Goal: Communication & Community: Ask a question

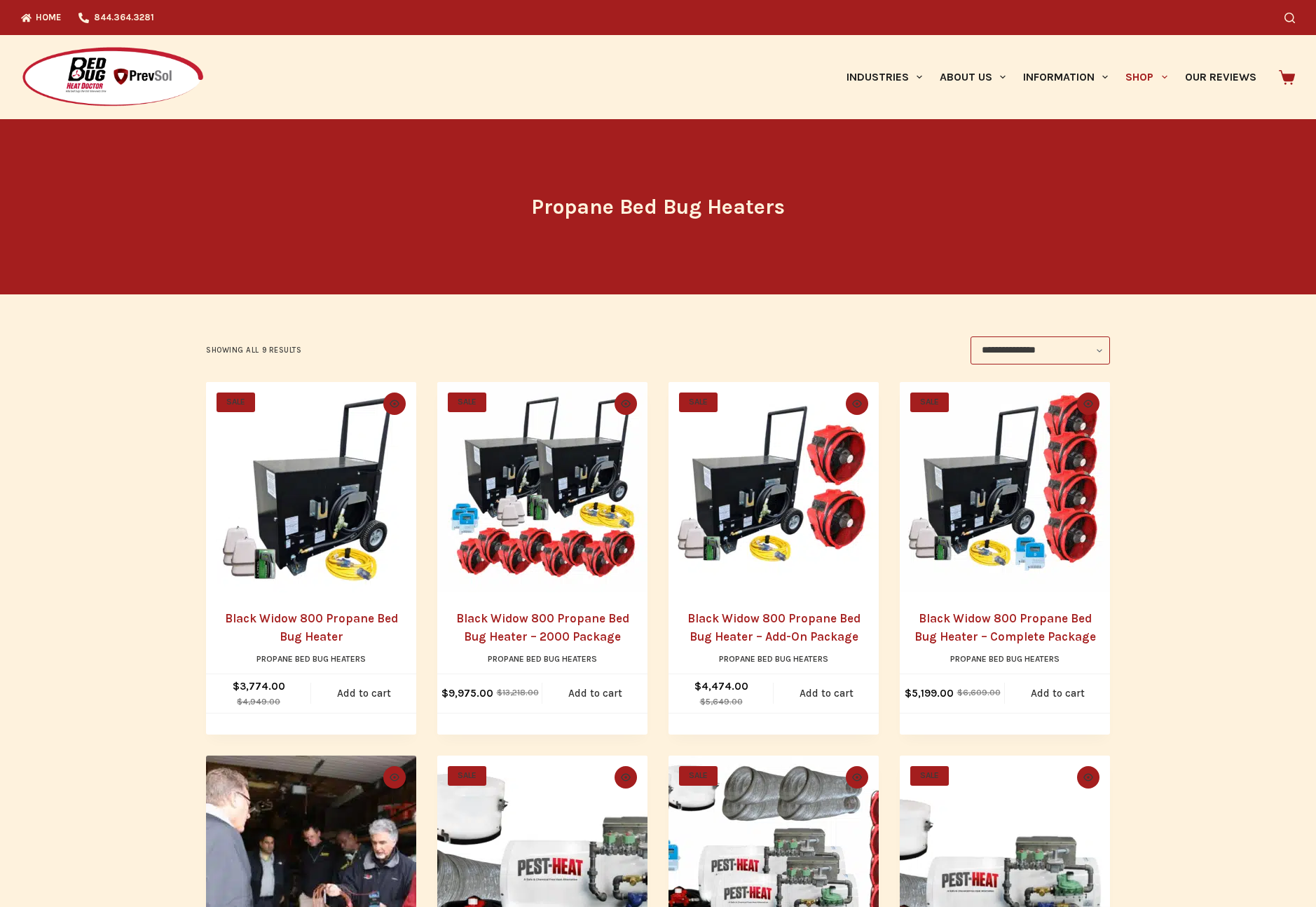
scroll to position [9, 0]
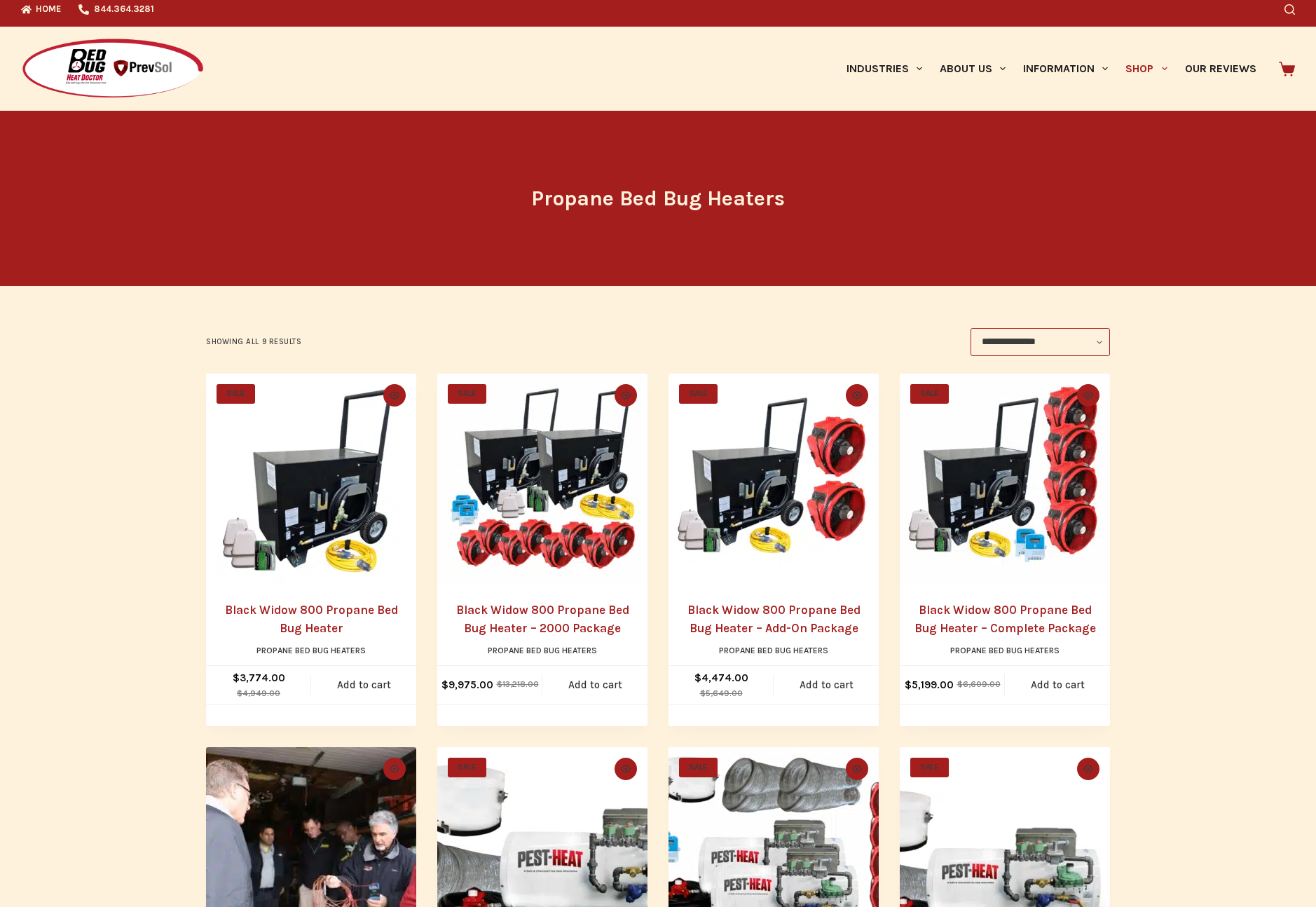
click at [274, 493] on img "Black Widow 800 Propane Bed Bug Heater" at bounding box center [311, 479] width 210 height 210
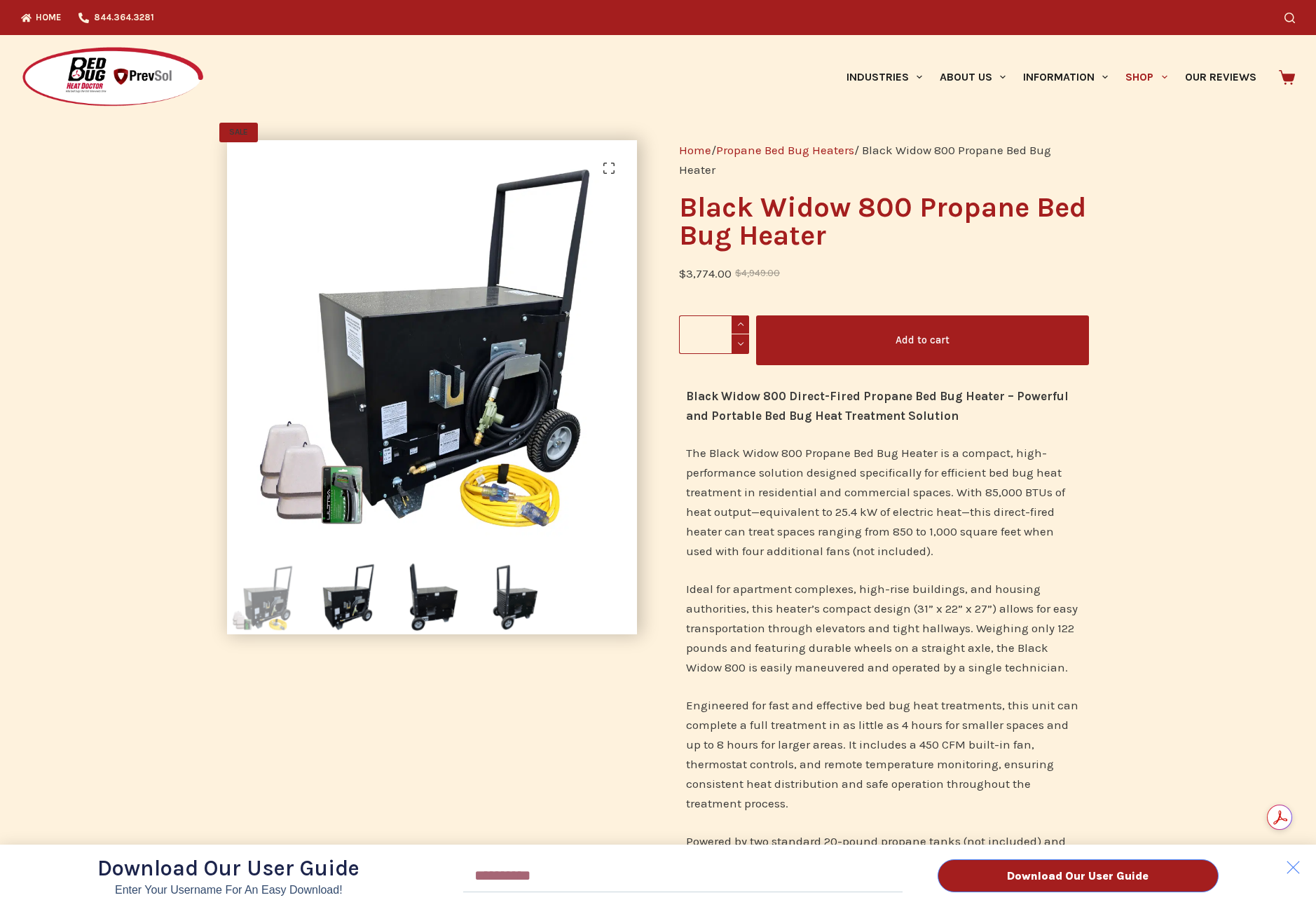
click at [1067, 73] on div "Download Our User Guide Enter Your Username for an Easy Download! Email Downloa…" at bounding box center [658, 454] width 1316 height 907
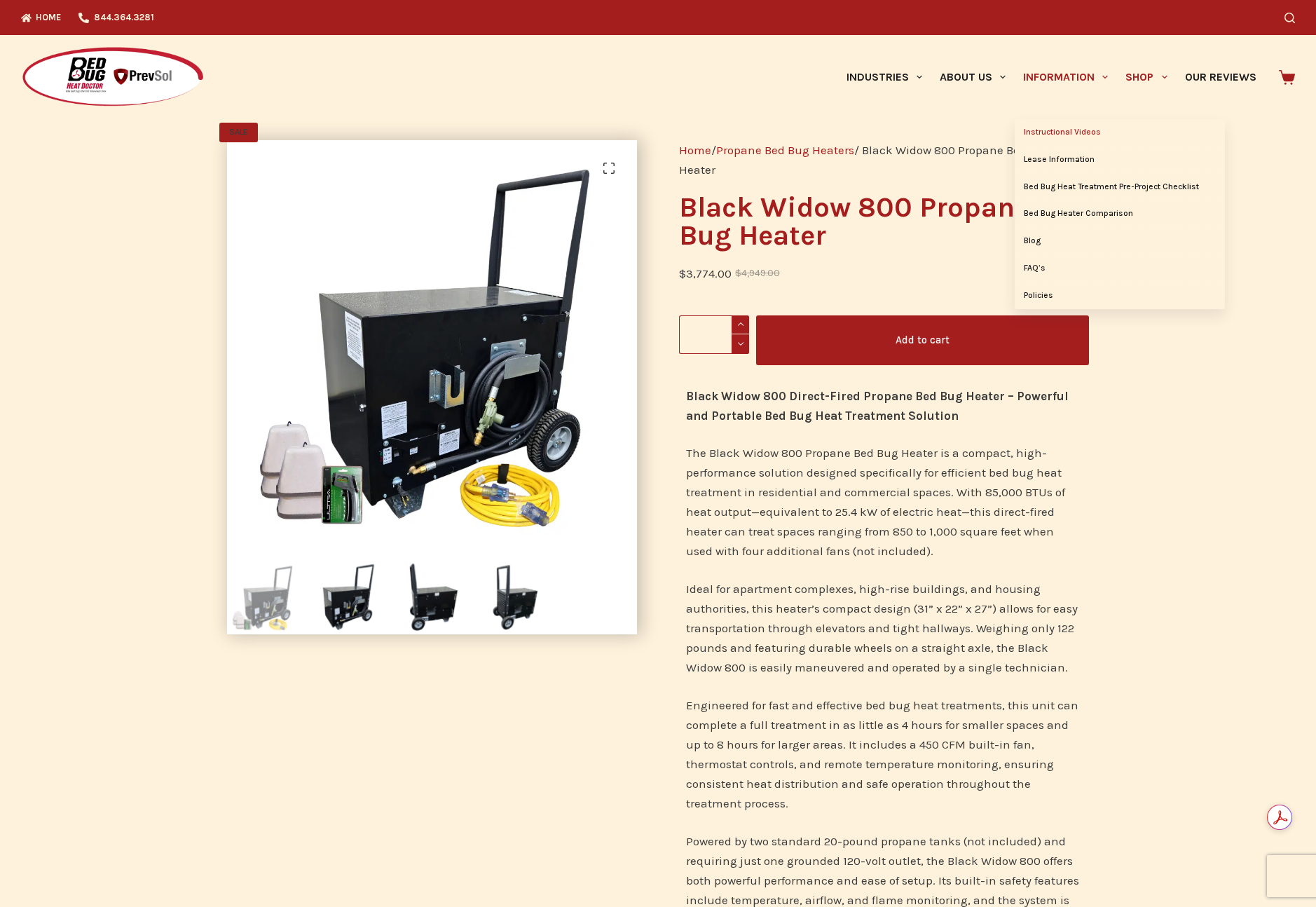
click at [1077, 133] on link "Instructional Videos" at bounding box center [1120, 132] width 210 height 26
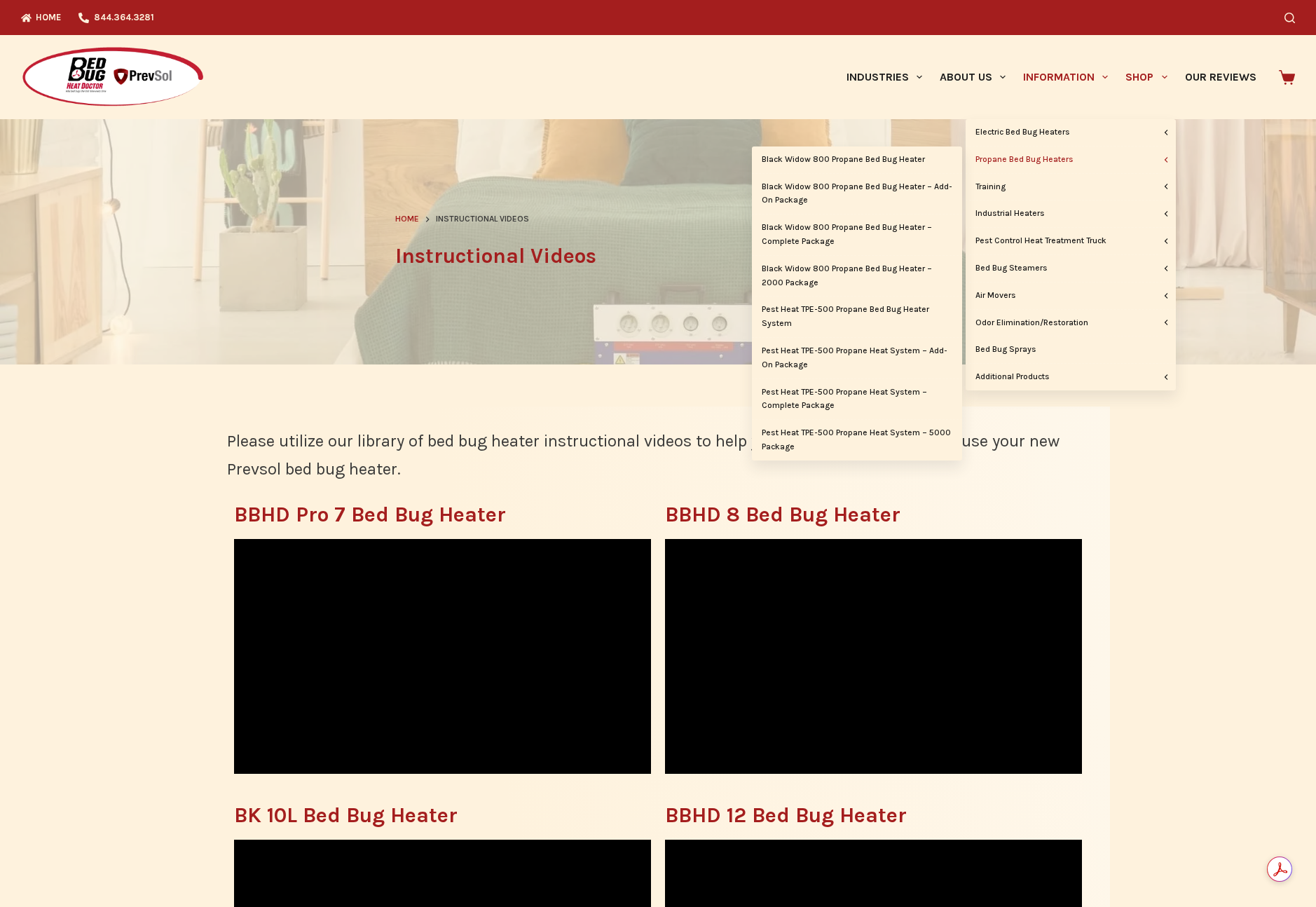
click at [1039, 166] on link "Propane Bed Bug Heaters" at bounding box center [1071, 160] width 210 height 26
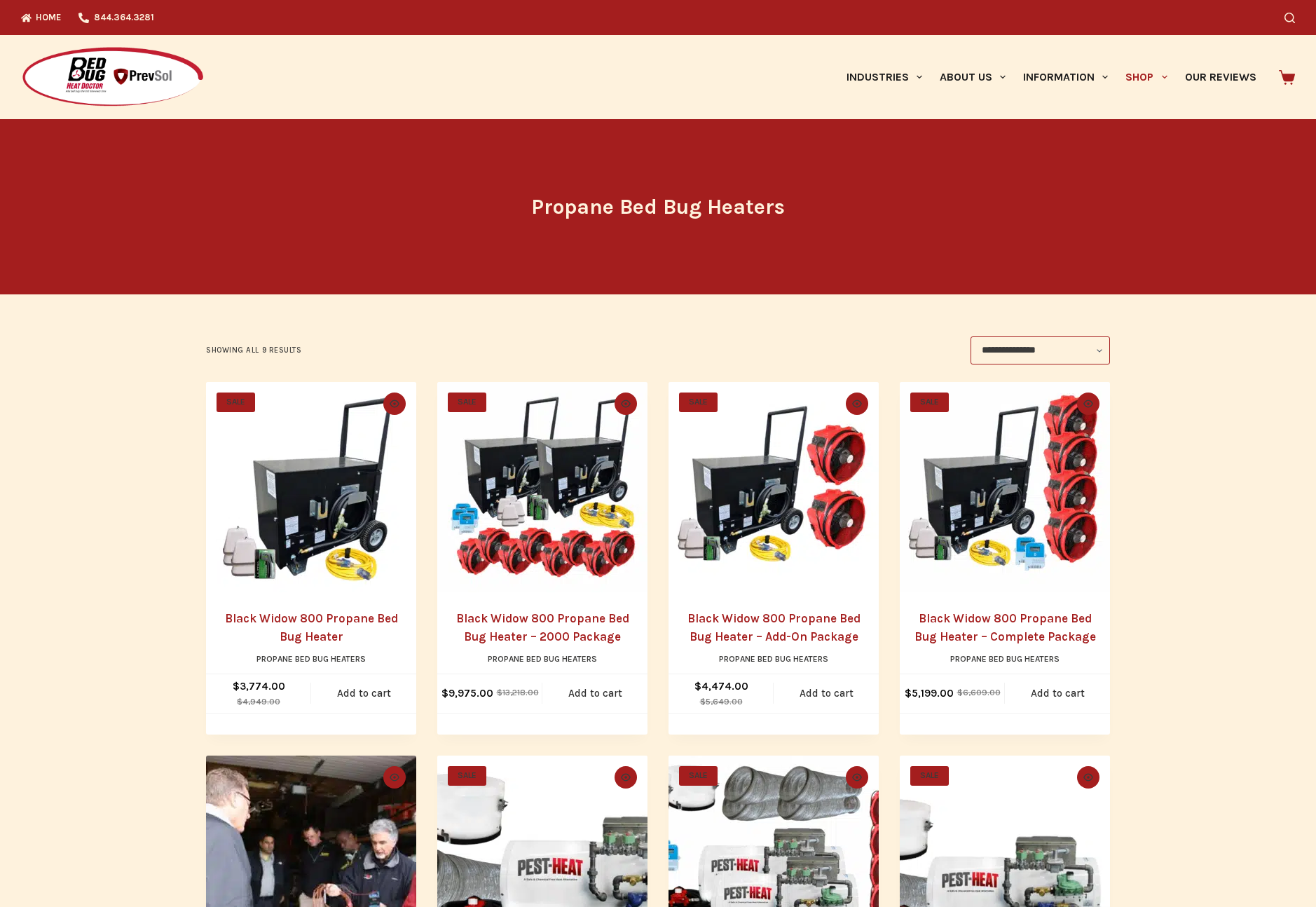
click at [303, 464] on img "Black Widow 800 Propane Bed Bug Heater" at bounding box center [311, 487] width 210 height 210
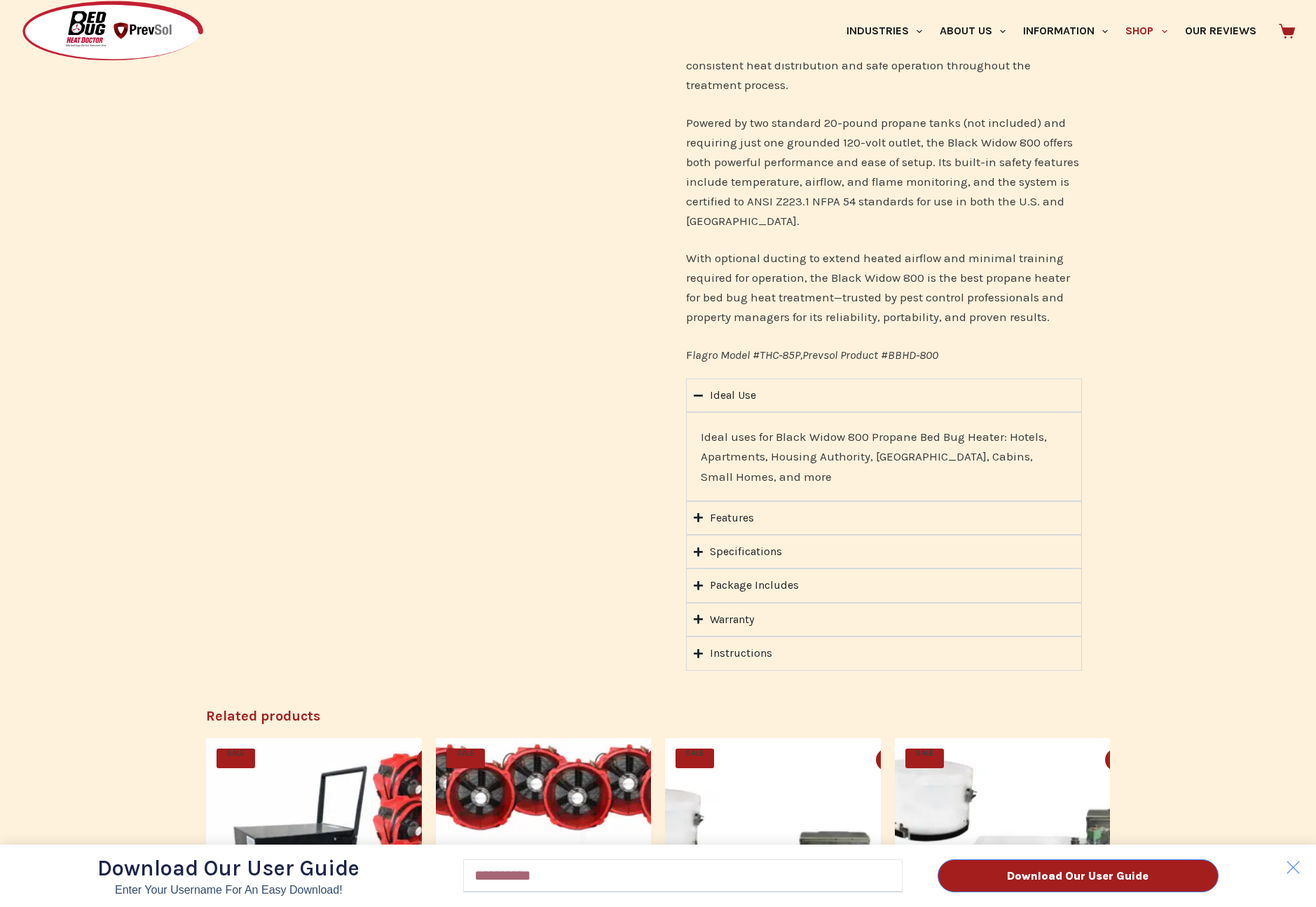
scroll to position [727, 0]
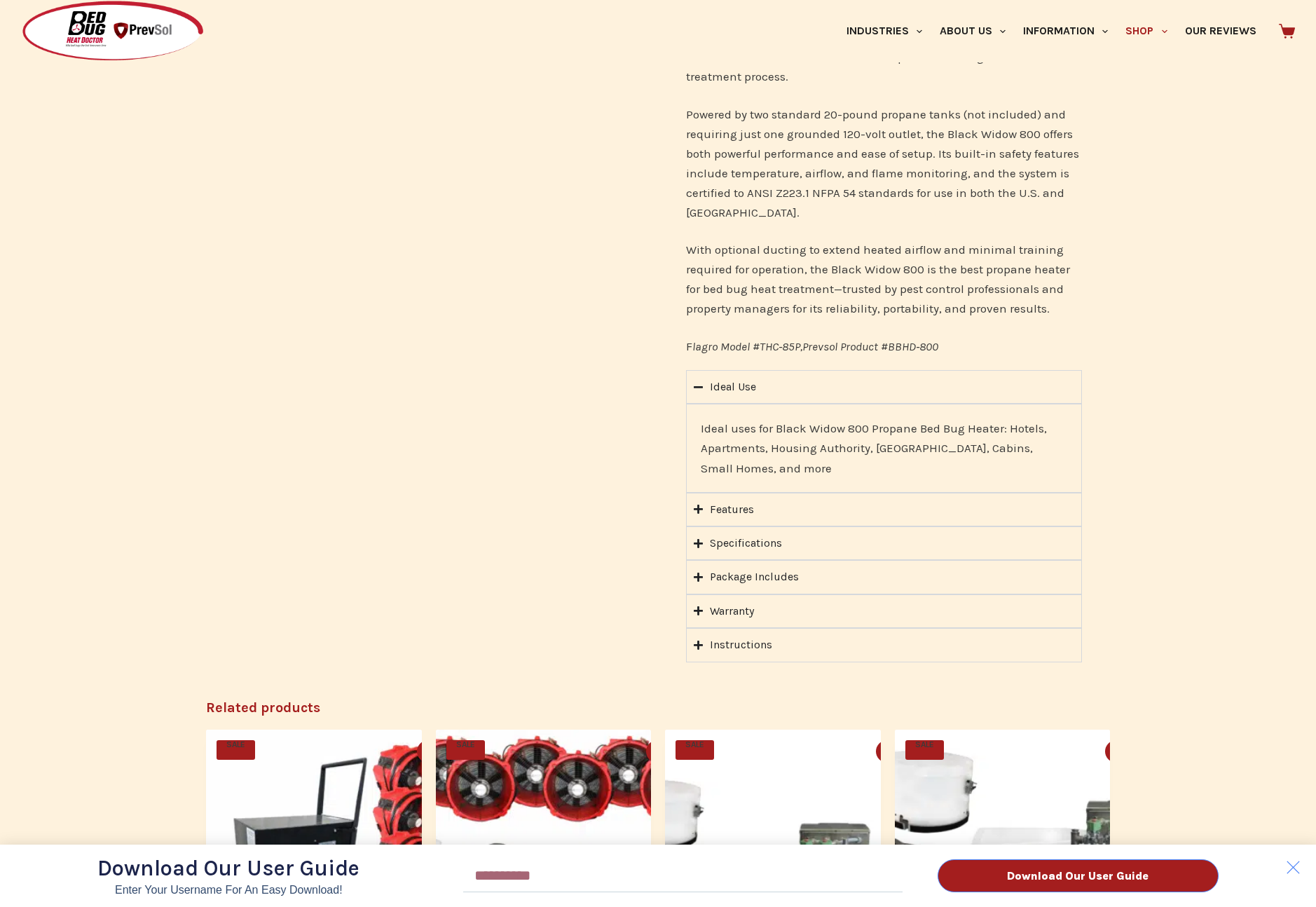
click at [699, 544] on div "Download Our User Guide Enter Your Username for an Easy Download! Email Downloa…" at bounding box center [658, 454] width 1316 height 907
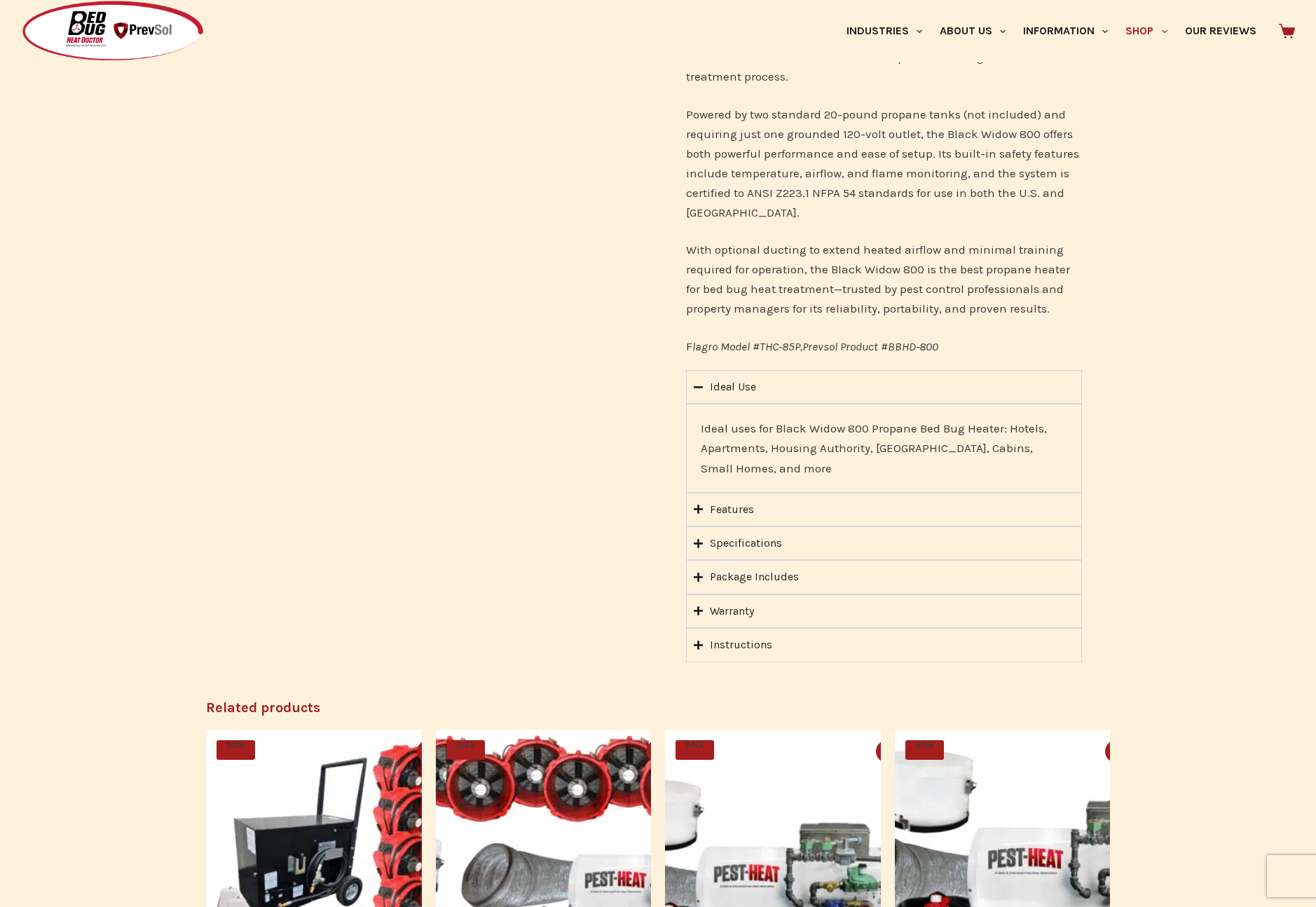
click at [697, 543] on icon "Accordion. Open links with Enter or Space, close with Escape, and navigate with…" at bounding box center [698, 543] width 9 height 9
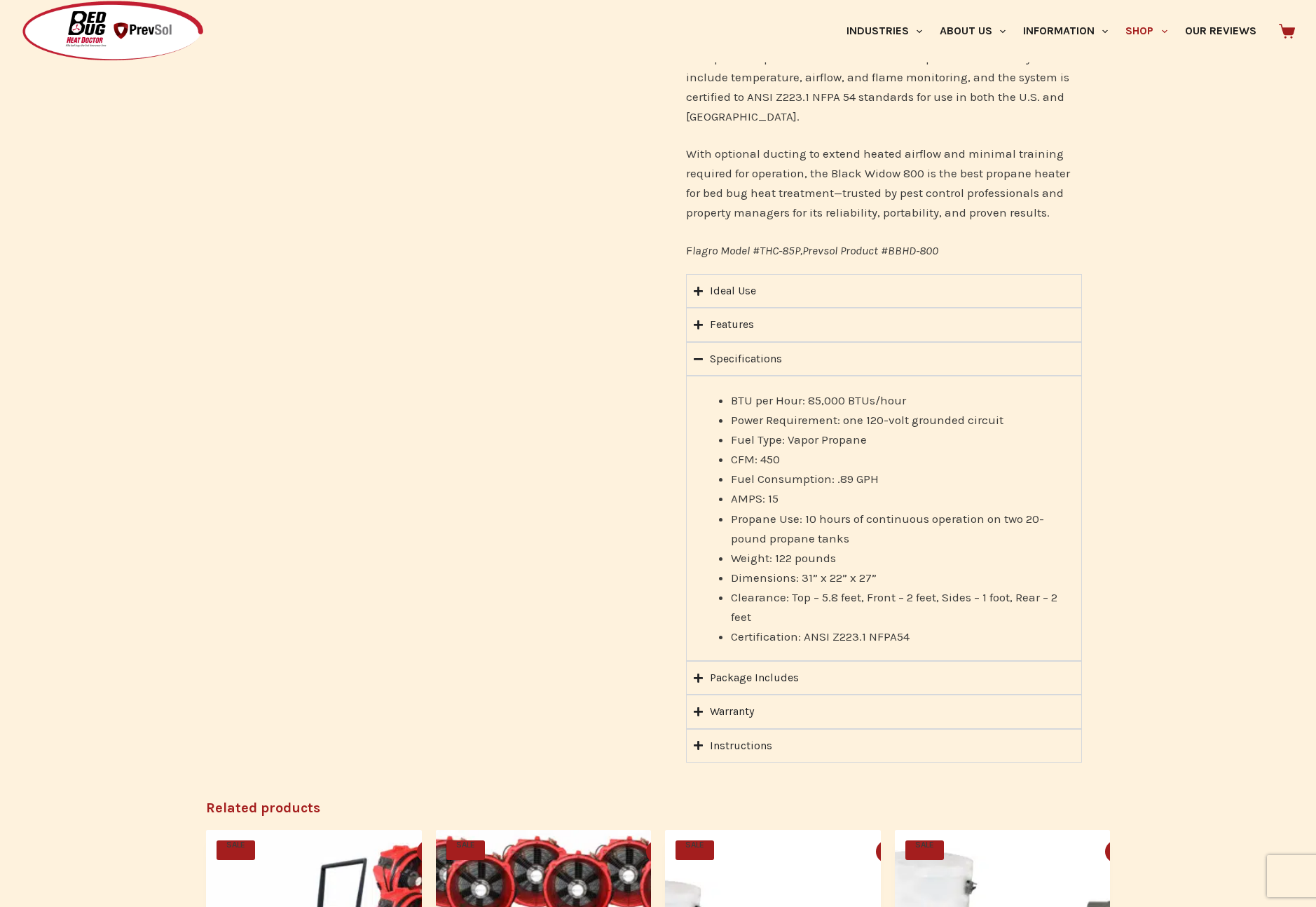
scroll to position [841, 0]
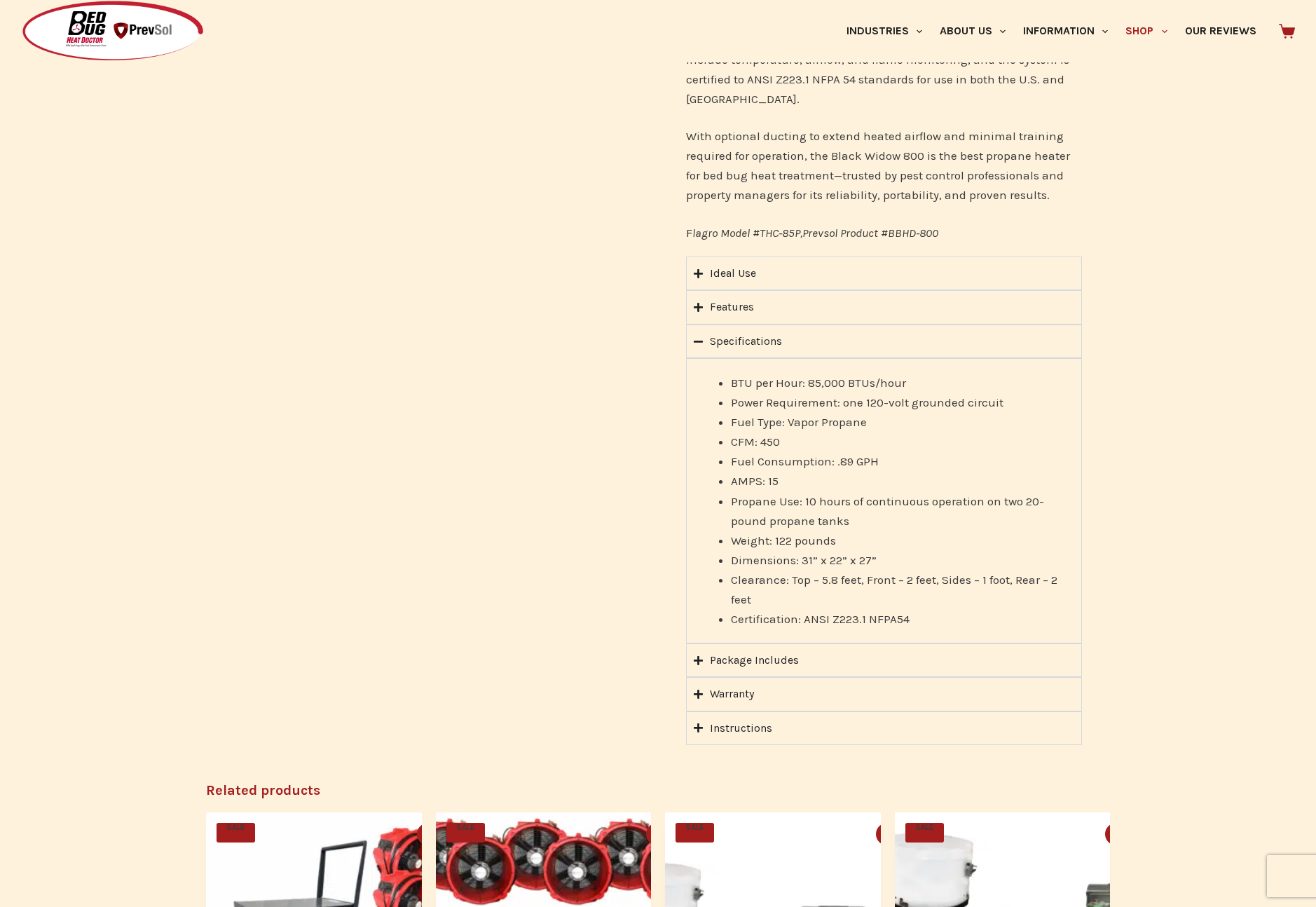
click at [734, 724] on div "Instructions" at bounding box center [740, 728] width 62 height 18
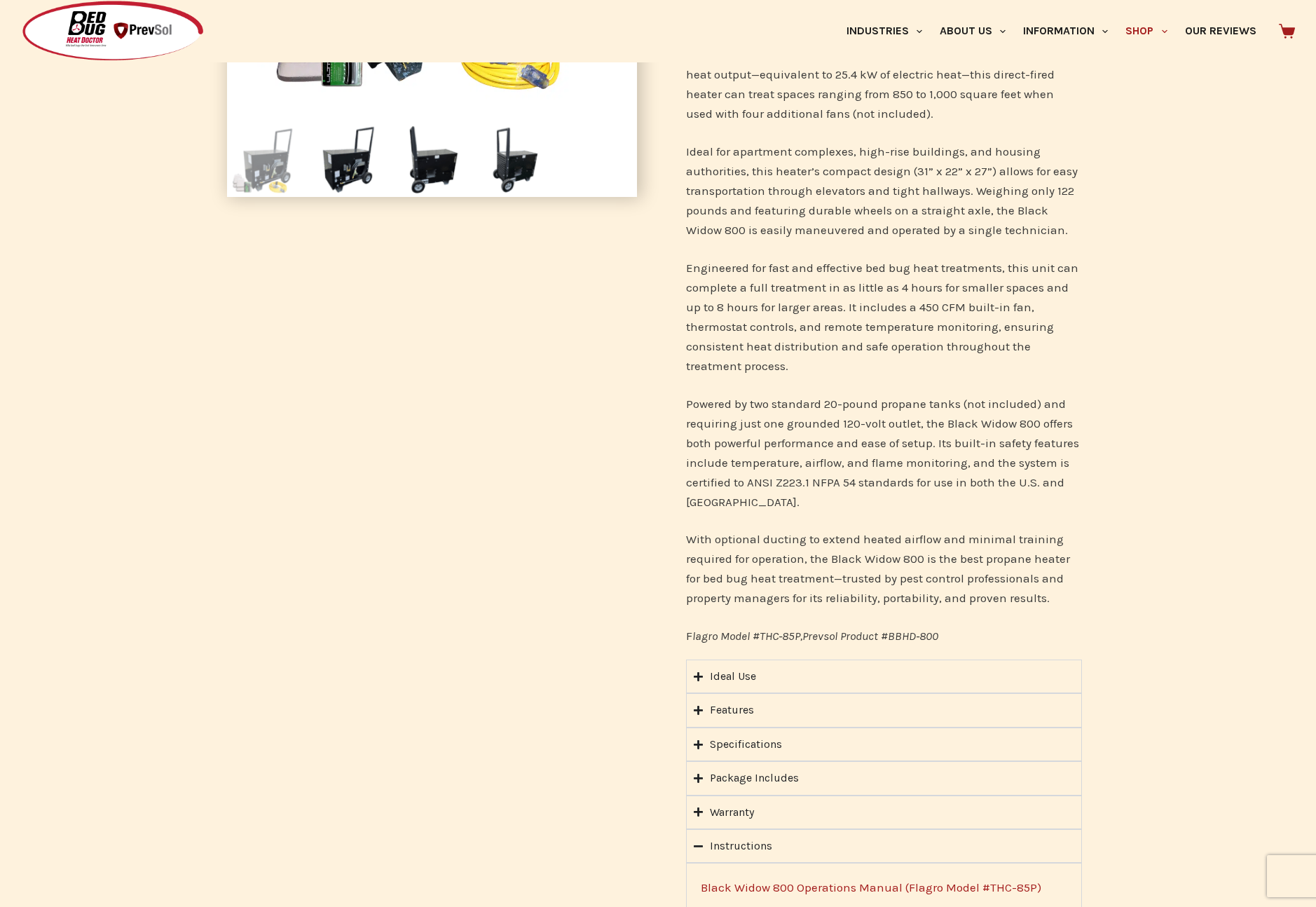
scroll to position [581, 0]
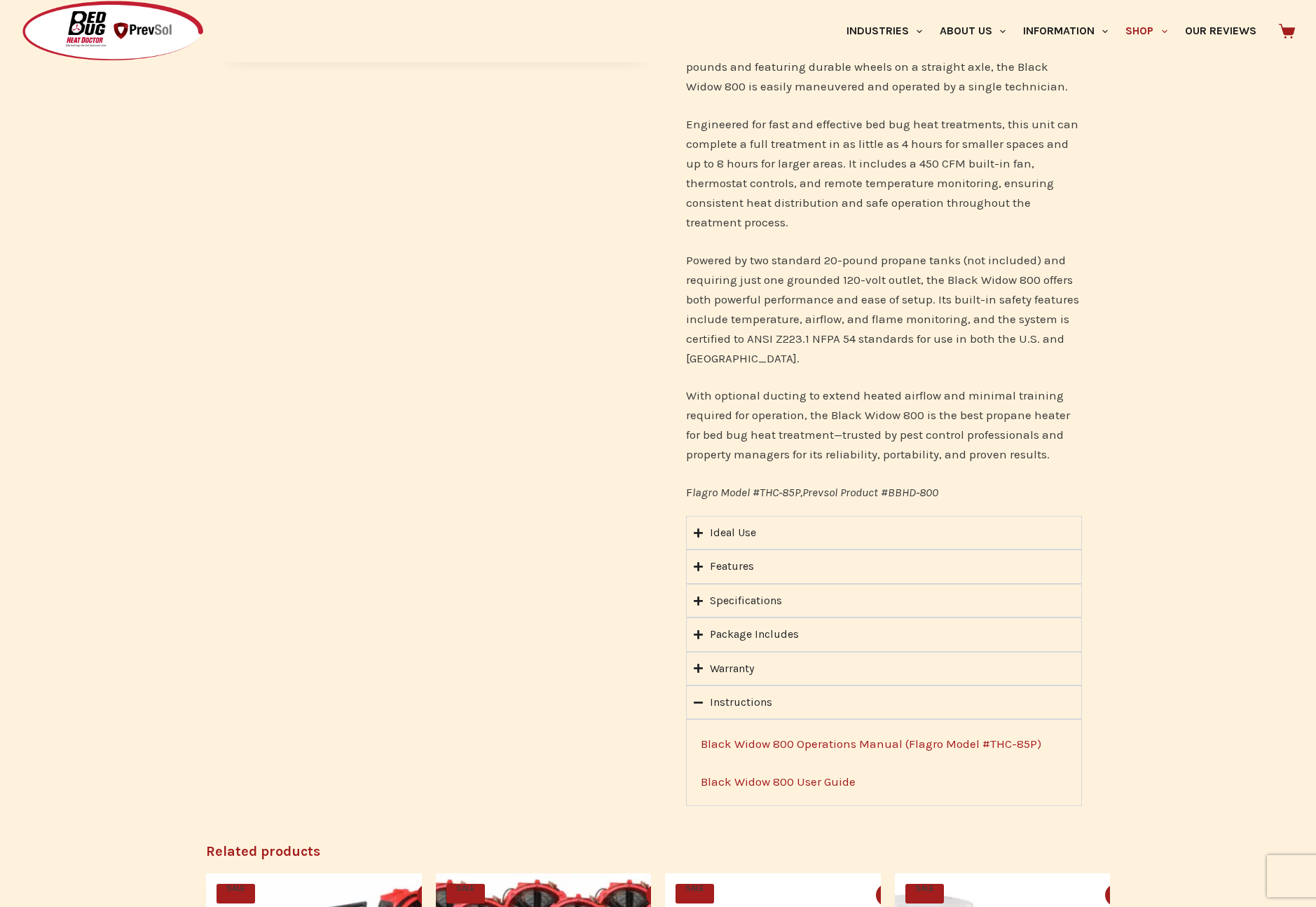
click at [771, 745] on link "Black Widow 800 Operations Manual (Flagro Model #THC-85P)" at bounding box center [871, 743] width 340 height 14
click at [733, 532] on div "Ideal Use" at bounding box center [732, 532] width 46 height 18
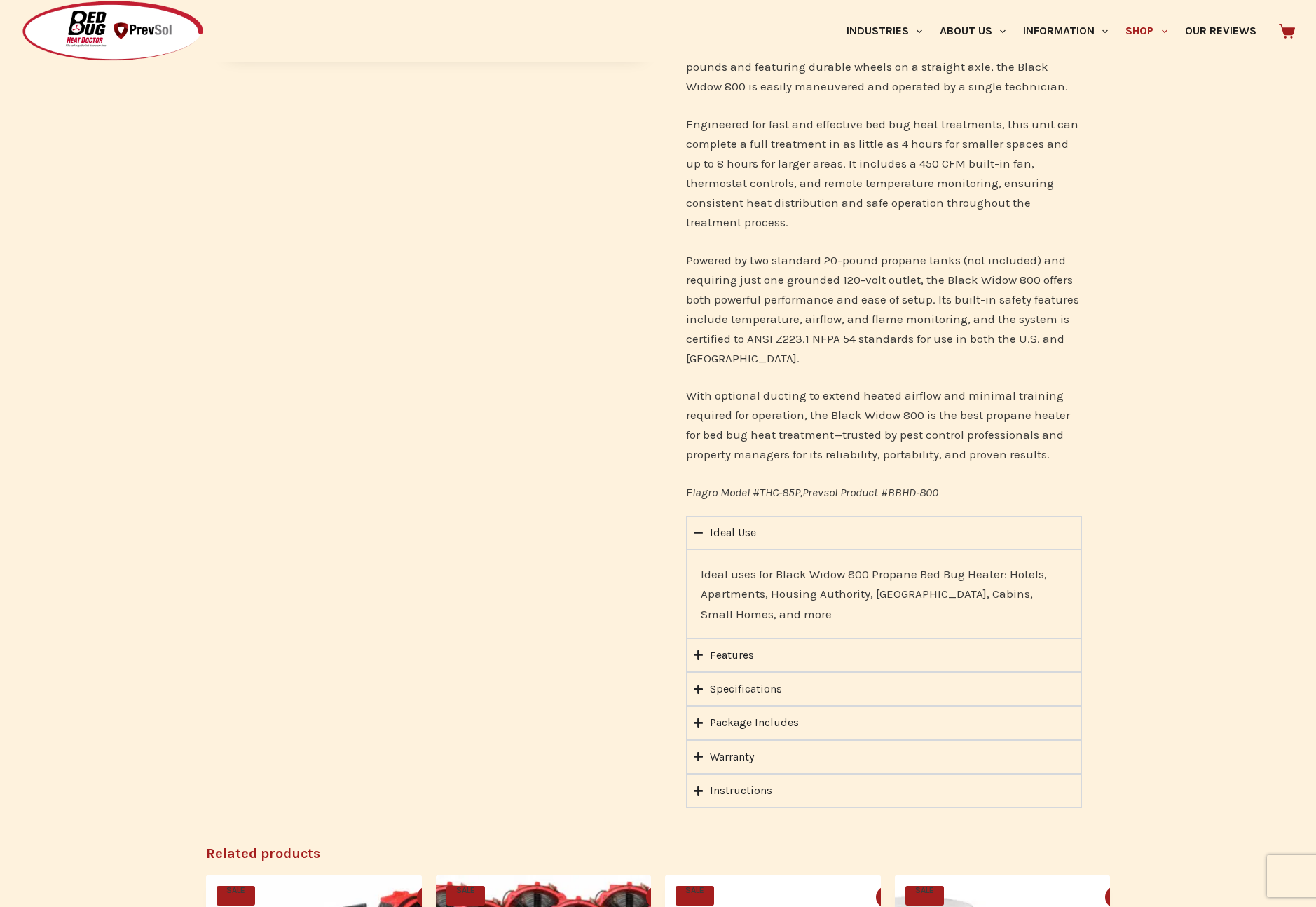
click at [725, 657] on div "Features" at bounding box center [731, 655] width 44 height 18
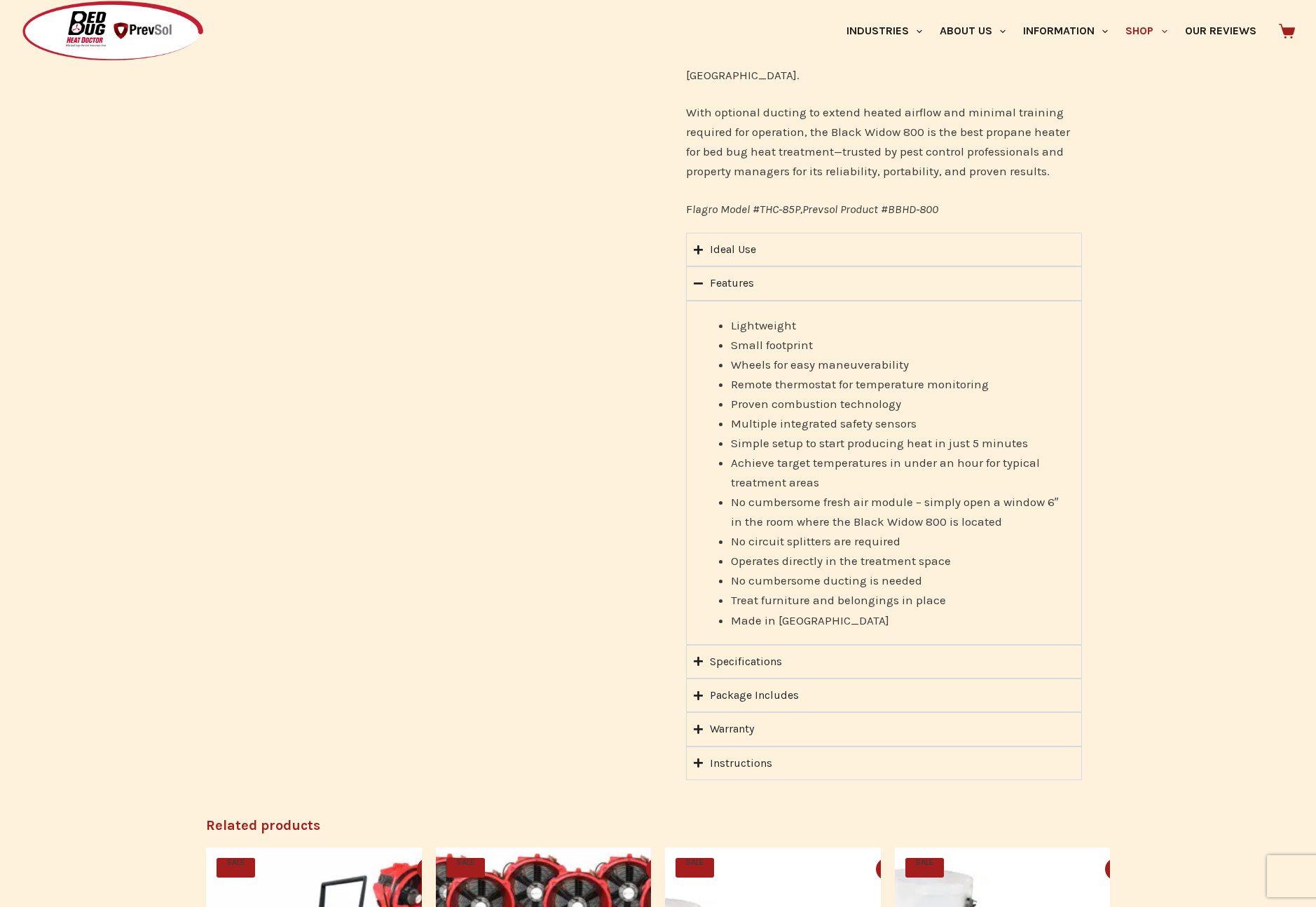
scroll to position [873, 0]
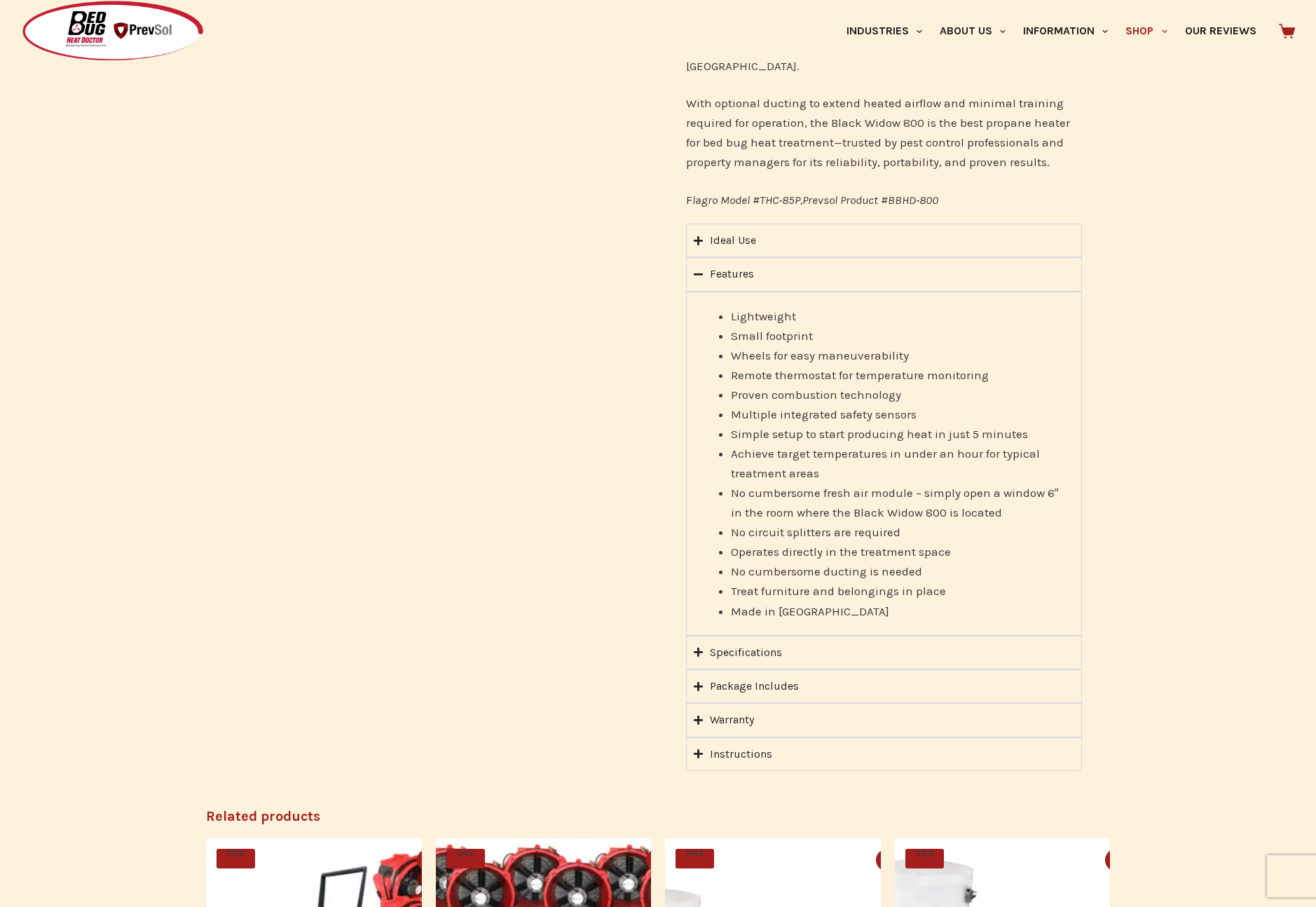
click at [726, 658] on div "Specifications" at bounding box center [745, 652] width 72 height 18
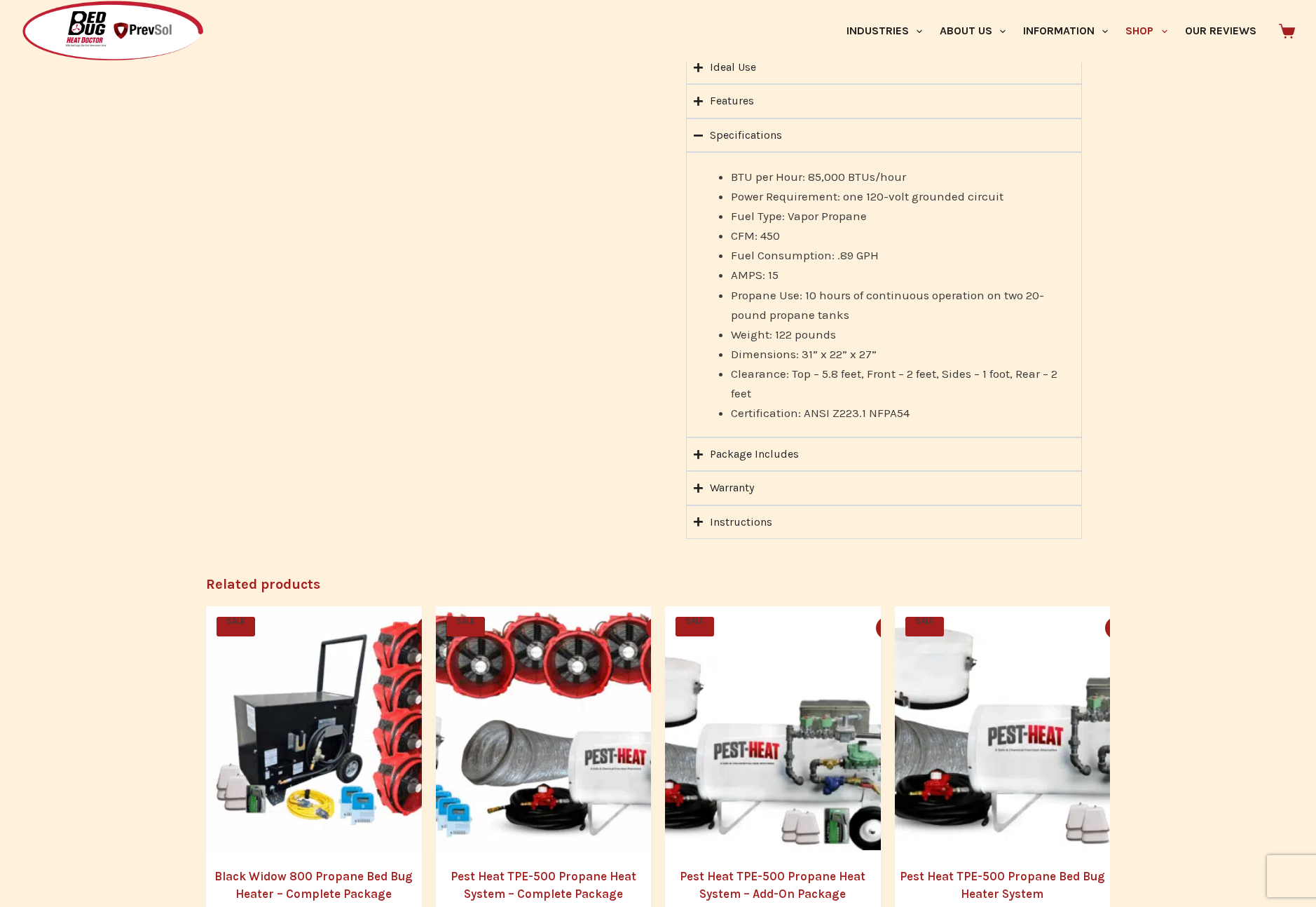
scroll to position [1055, 0]
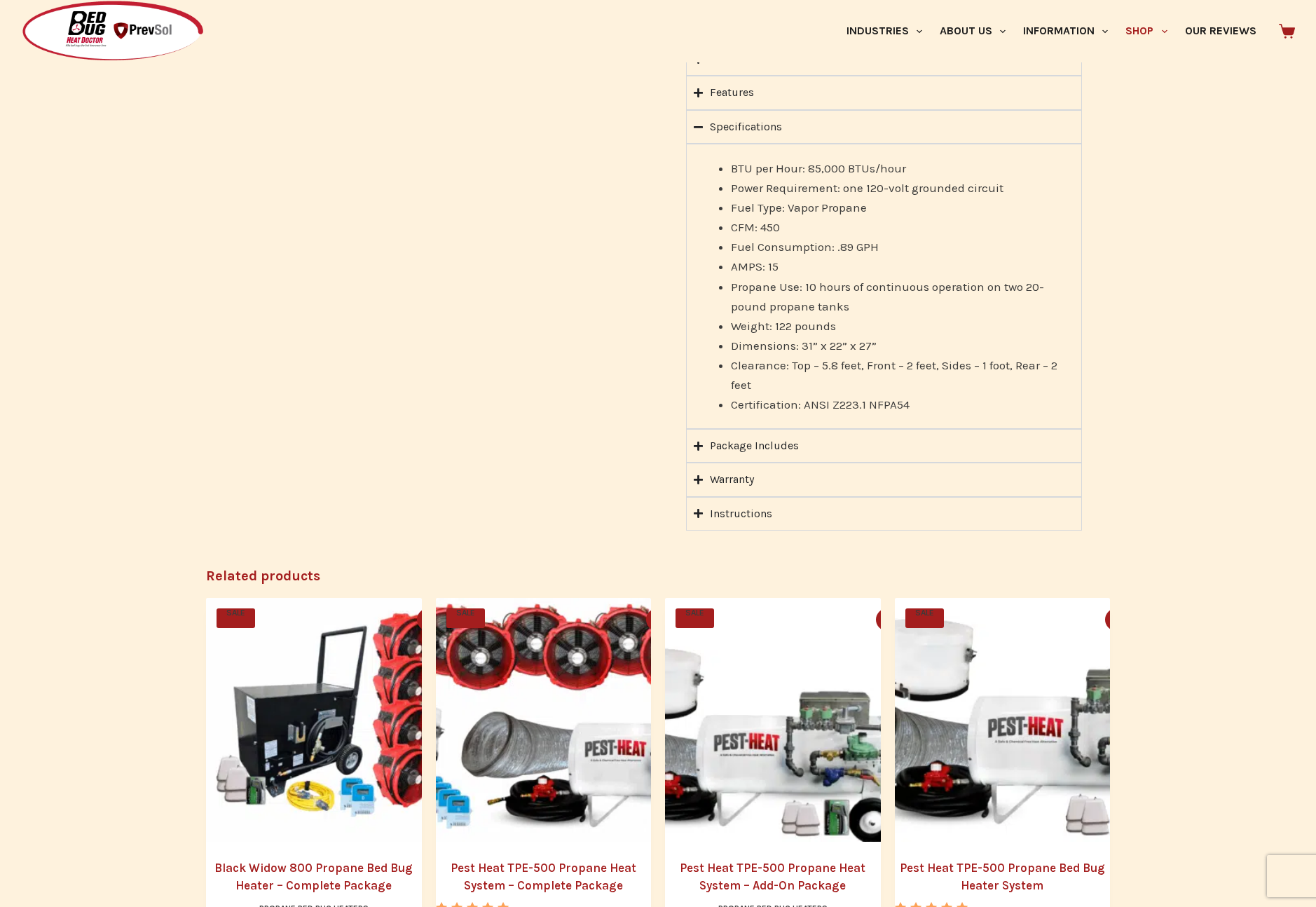
click at [760, 448] on div "Package Includes" at bounding box center [754, 445] width 89 height 18
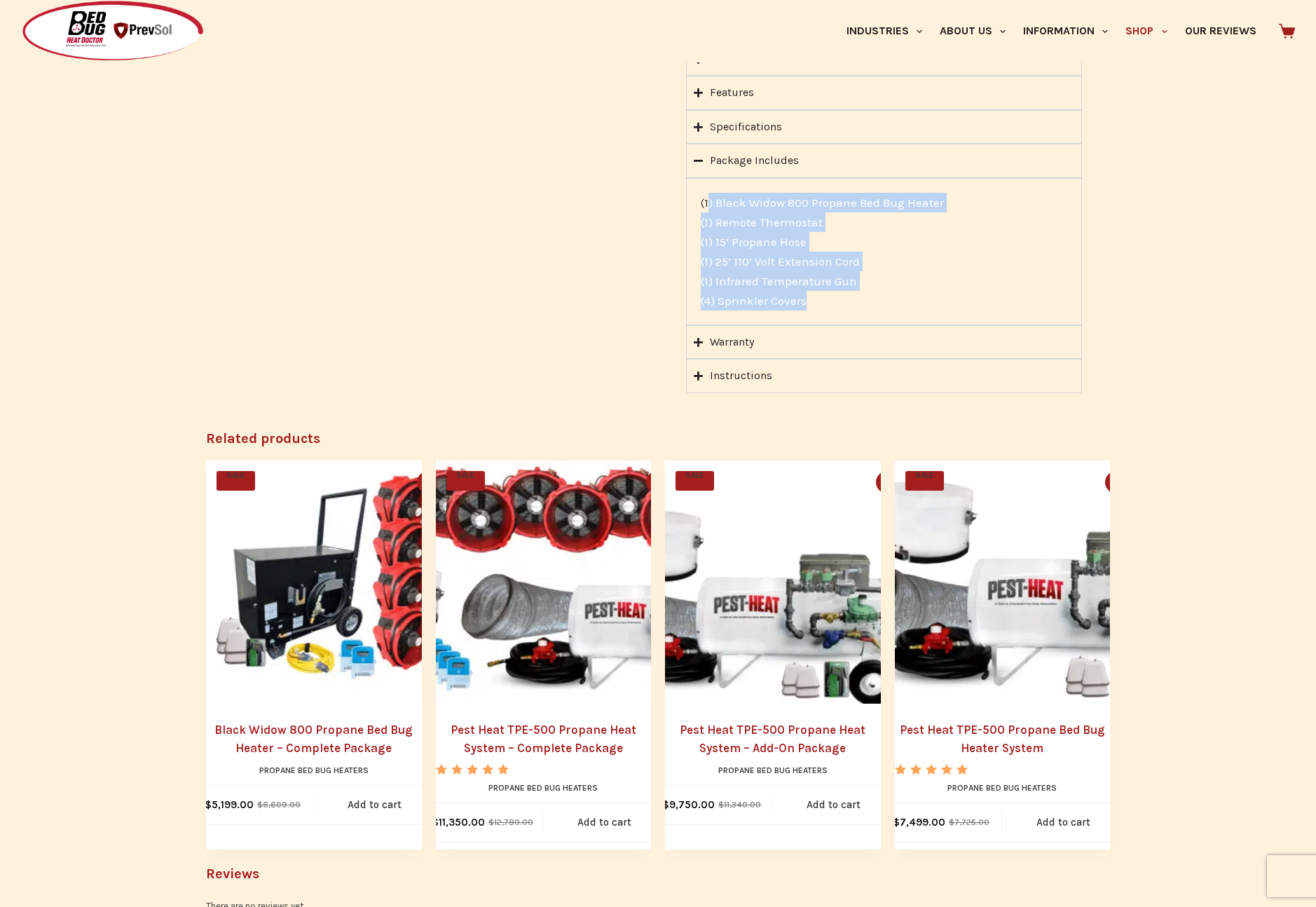
drag, startPoint x: 733, startPoint y: 218, endPoint x: 883, endPoint y: 301, distance: 171.4
click at [882, 301] on p "(1) Black Widow 800 Propane Bed Bug Heater (1) Remote Thermostat (1) 15’ Propan…" at bounding box center [884, 251] width 366 height 118
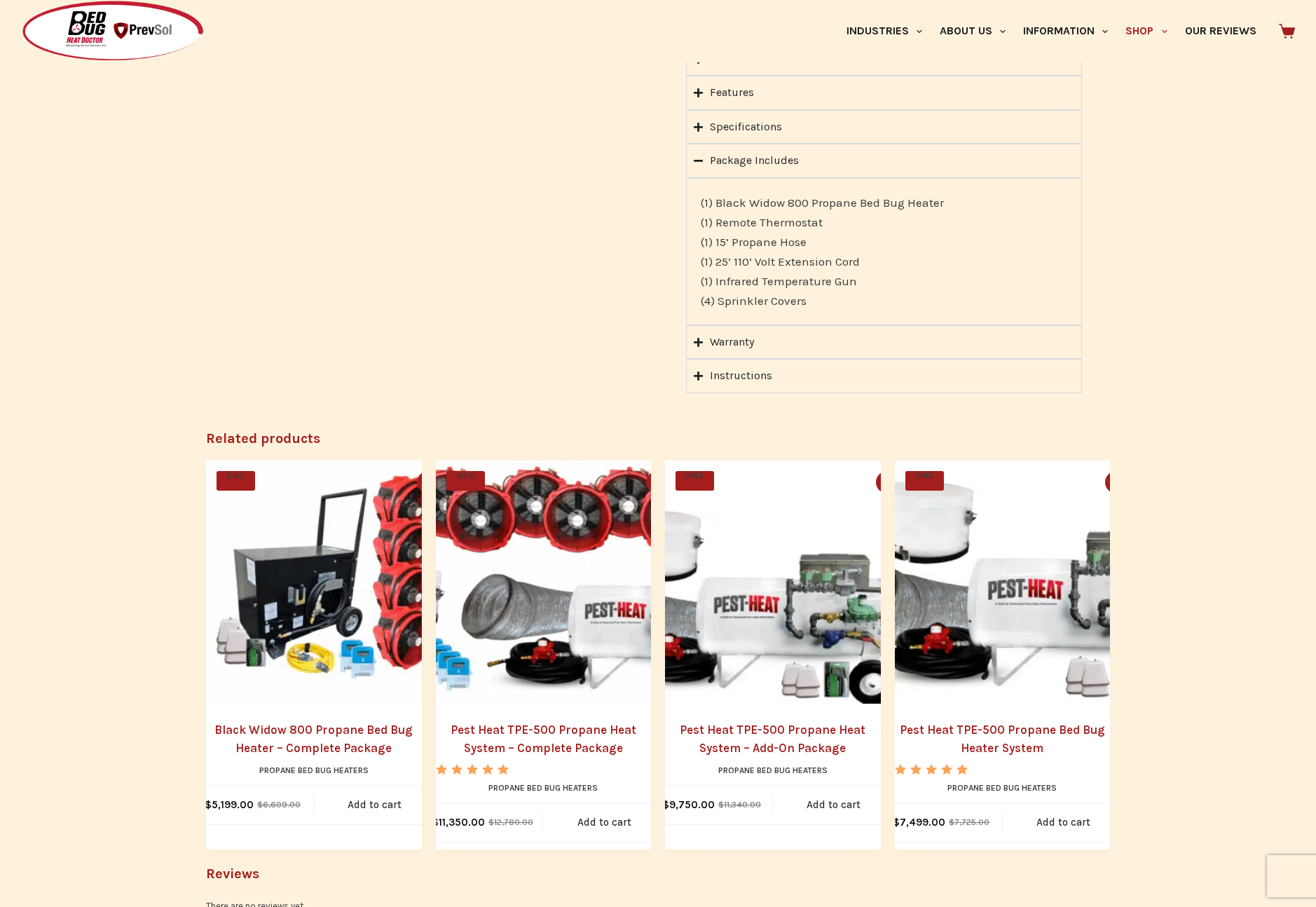
click at [712, 278] on p "(1) Black Widow 800 Propane Bed Bug Heater (1) Remote Thermostat (1) 15’ Propan…" at bounding box center [884, 251] width 366 height 118
click at [728, 375] on div "Instructions" at bounding box center [740, 375] width 62 height 18
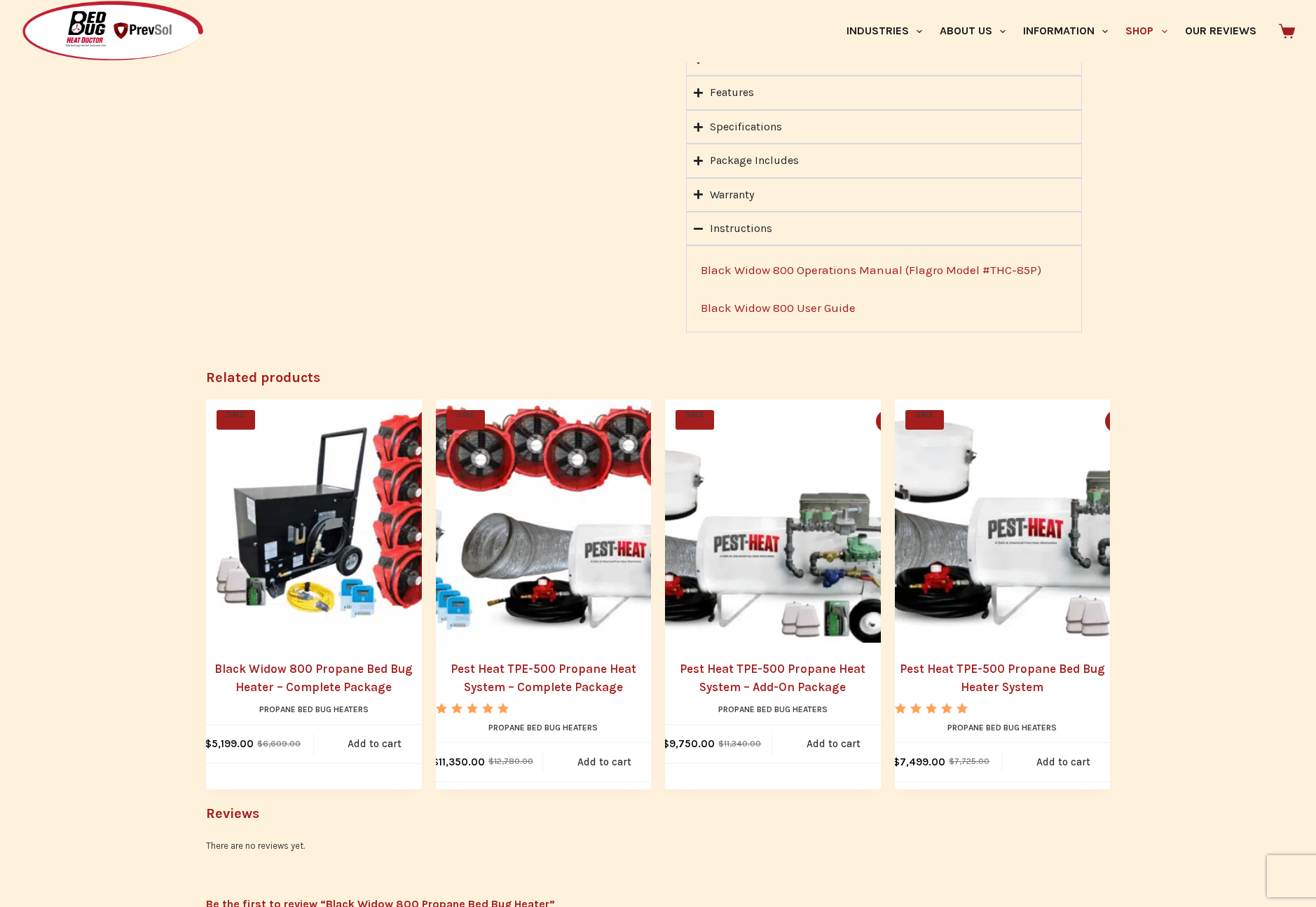
click at [878, 269] on link "Black Widow 800 Operations Manual (Flagro Model #THC-85P)" at bounding box center [871, 269] width 340 height 14
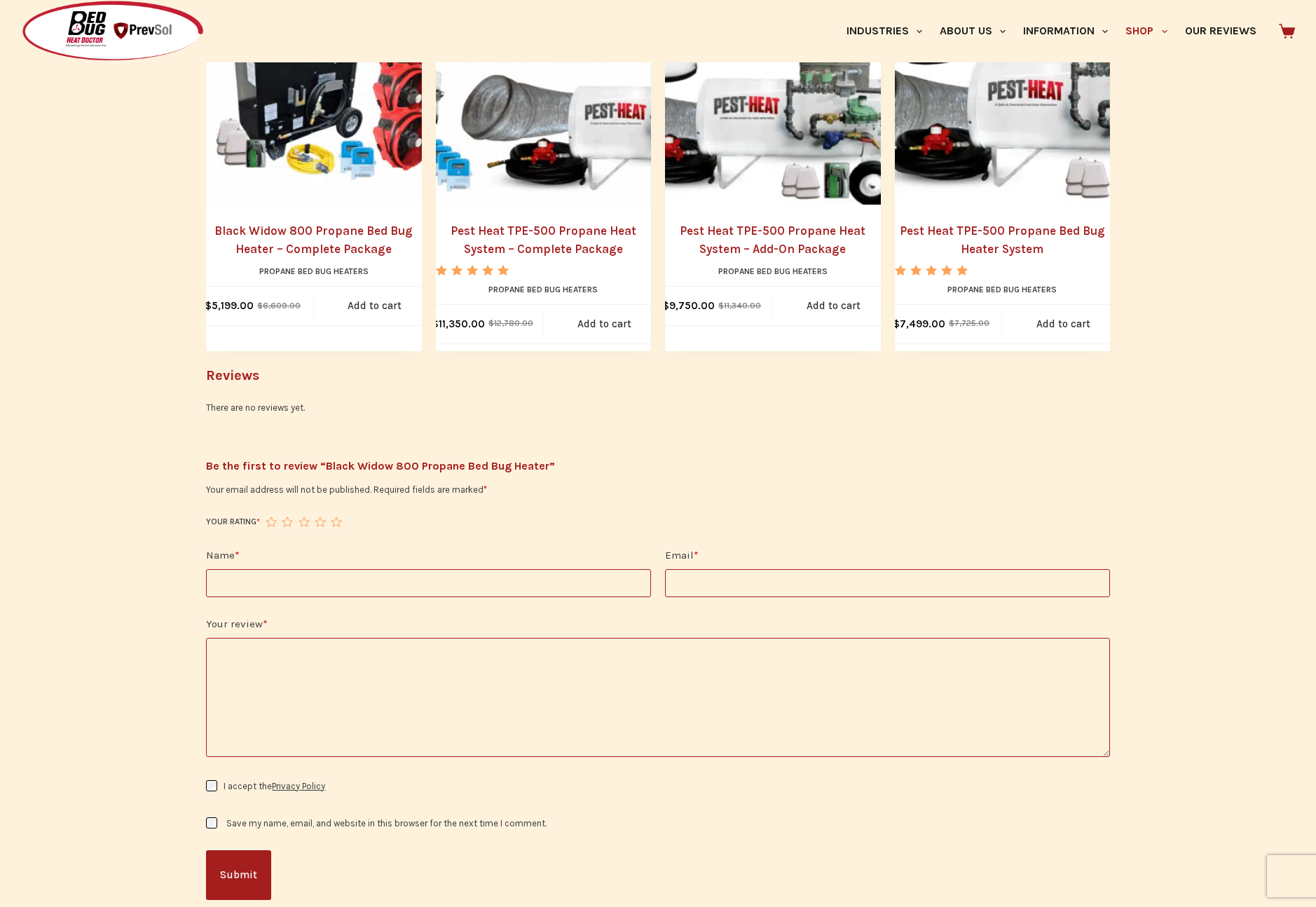
scroll to position [1828, 0]
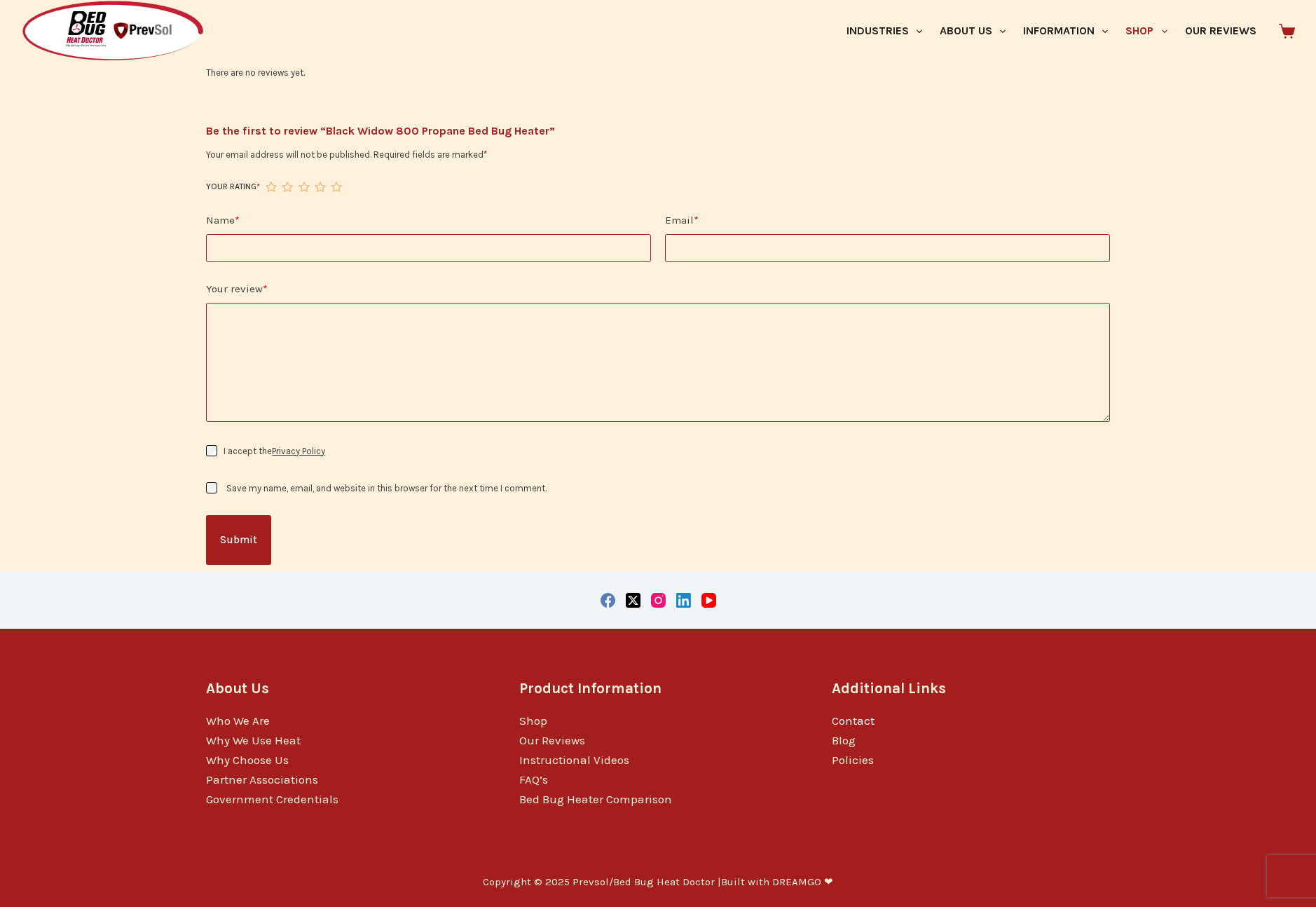
click at [861, 724] on link "Contact" at bounding box center [853, 720] width 43 height 14
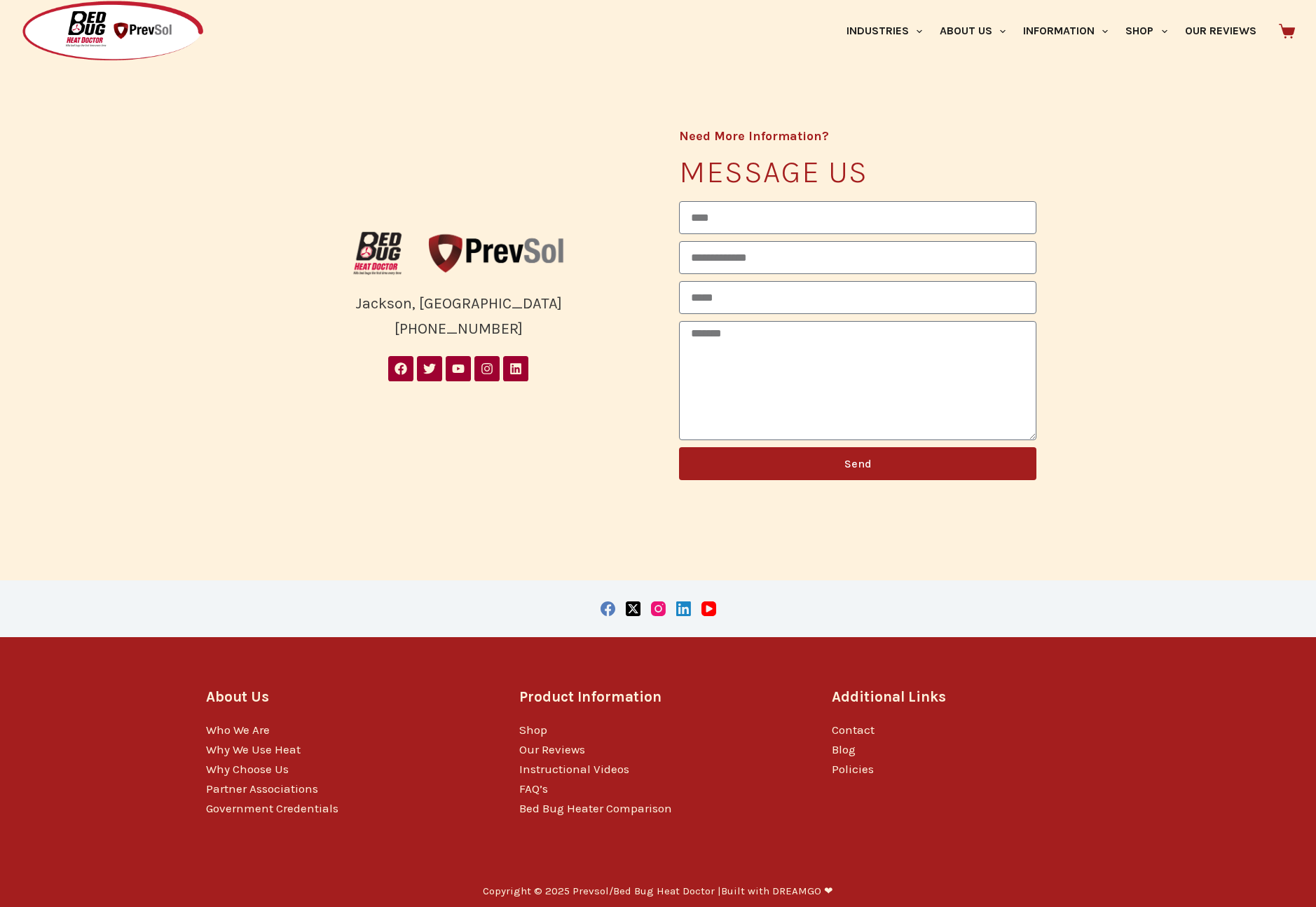
scroll to position [311, 0]
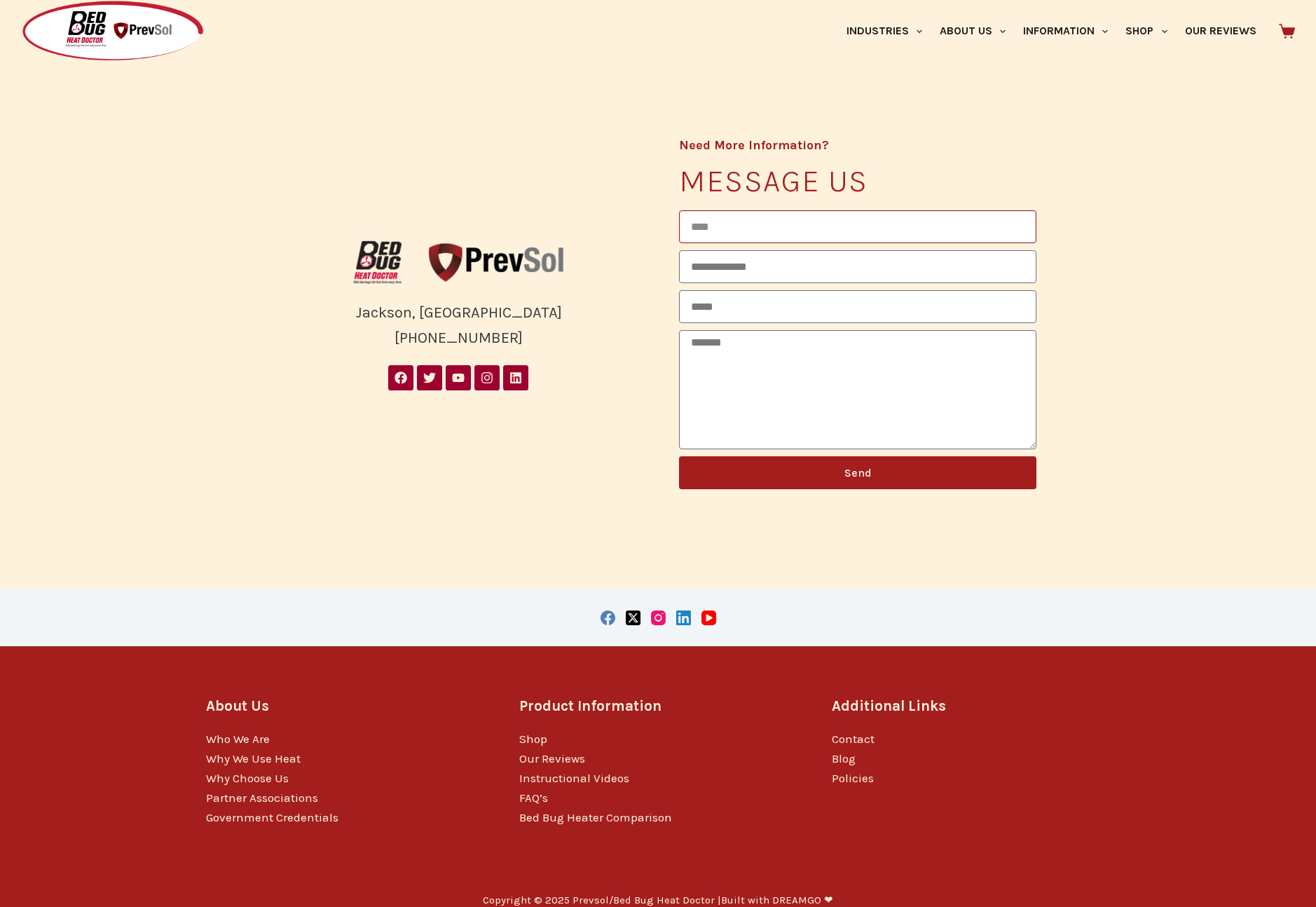
click at [726, 224] on input "Name" at bounding box center [858, 226] width 358 height 33
type input "**********"
click at [746, 268] on input "Business" at bounding box center [858, 267] width 358 height 33
click at [720, 371] on textarea "Message" at bounding box center [858, 389] width 358 height 119
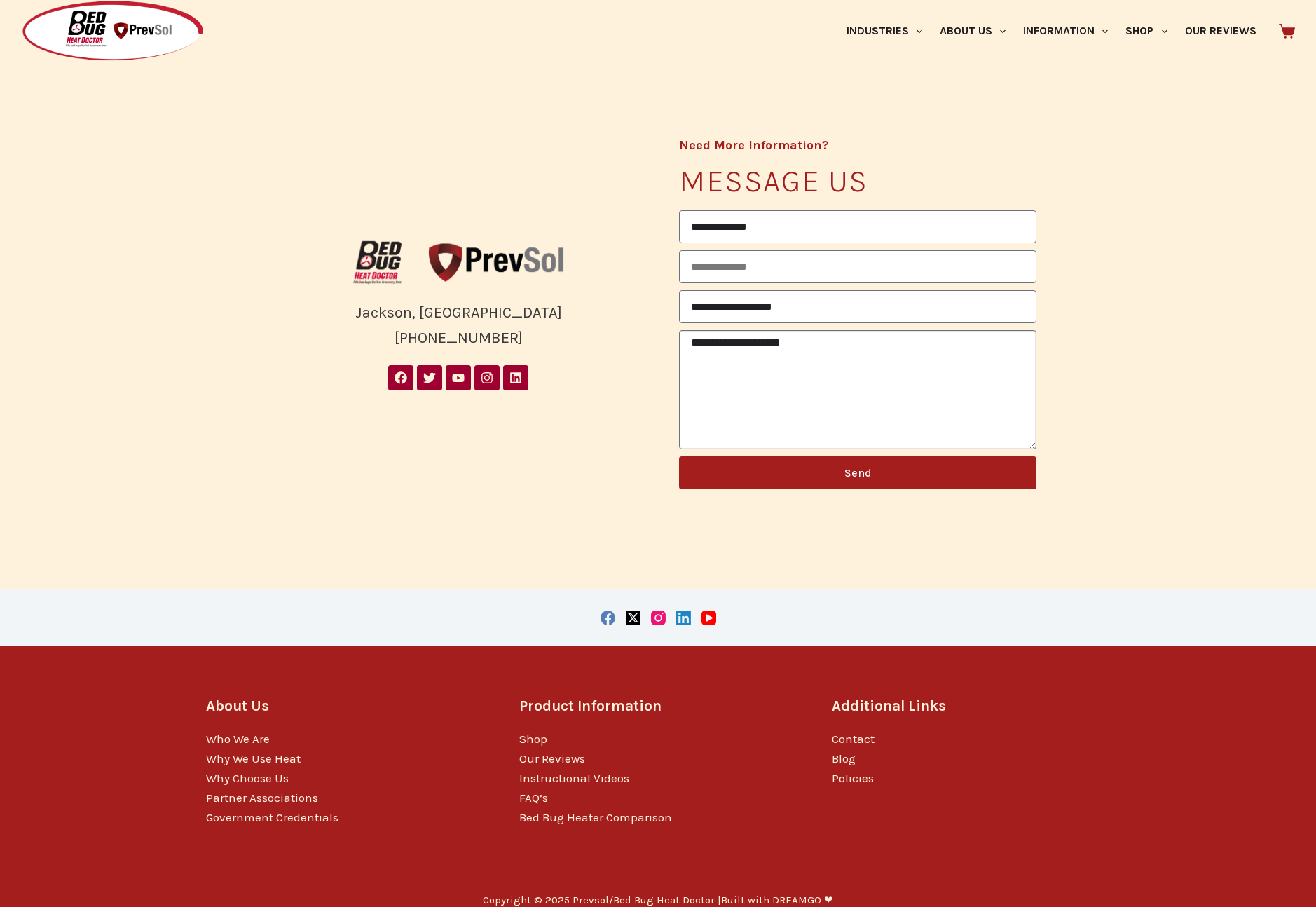
click at [746, 356] on textarea "**********" at bounding box center [858, 389] width 358 height 119
paste textarea "**********"
click at [813, 342] on textarea "**********" at bounding box center [858, 389] width 358 height 119
click at [897, 341] on textarea "**********" at bounding box center [858, 389] width 358 height 119
click at [777, 389] on textarea "**********" at bounding box center [858, 389] width 358 height 119
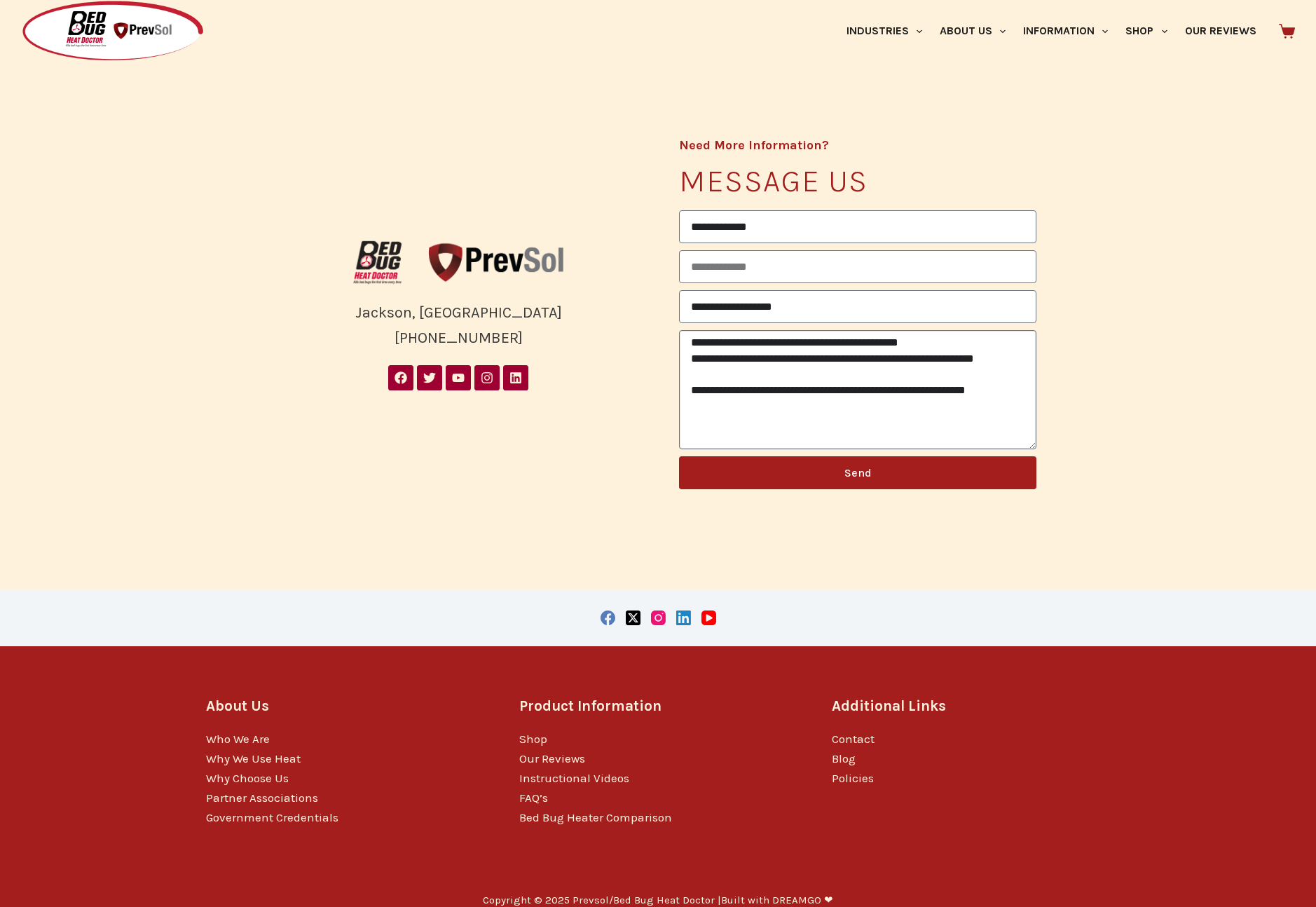
click at [751, 421] on textarea "**********" at bounding box center [858, 389] width 358 height 119
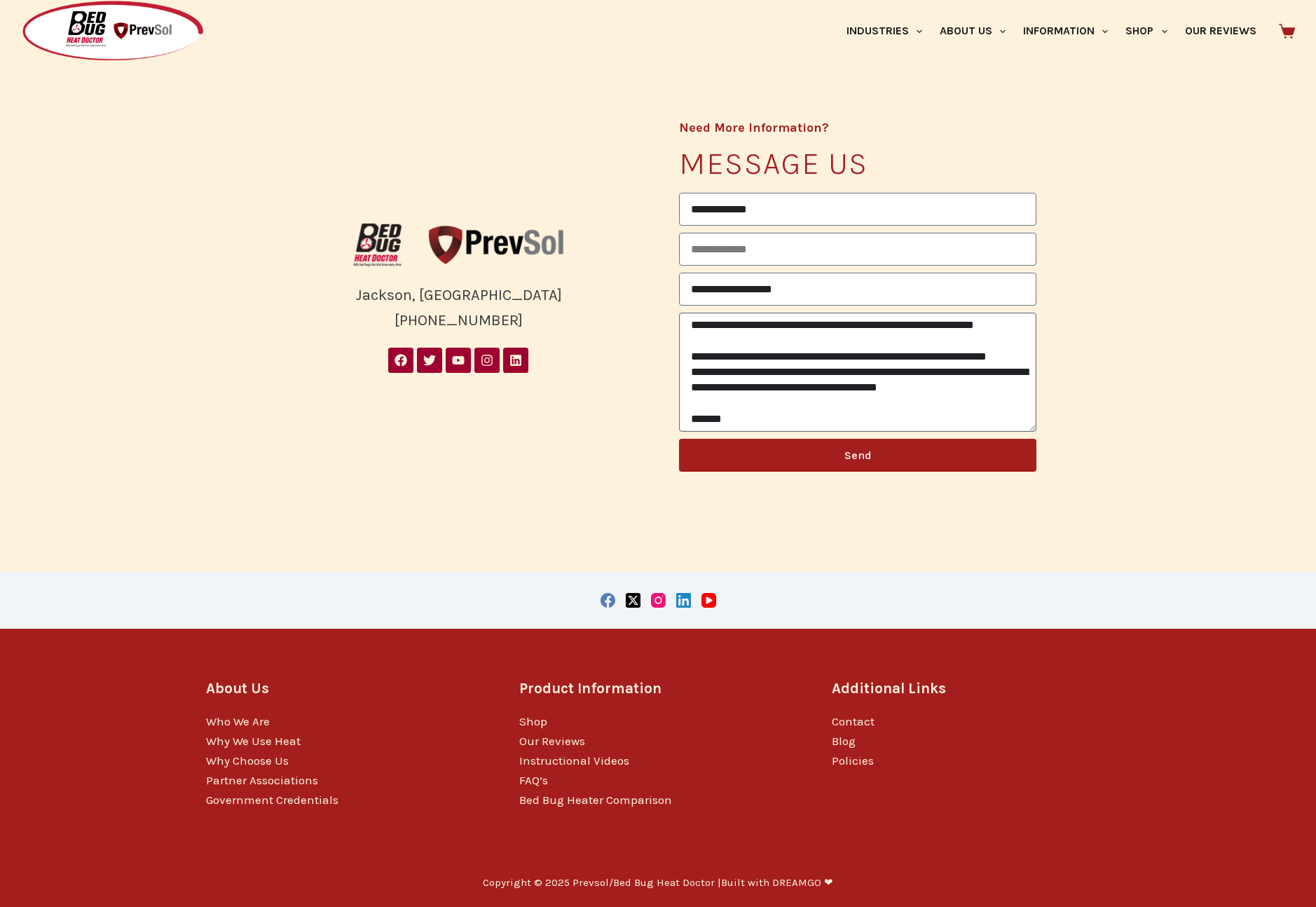
scroll to position [58, 0]
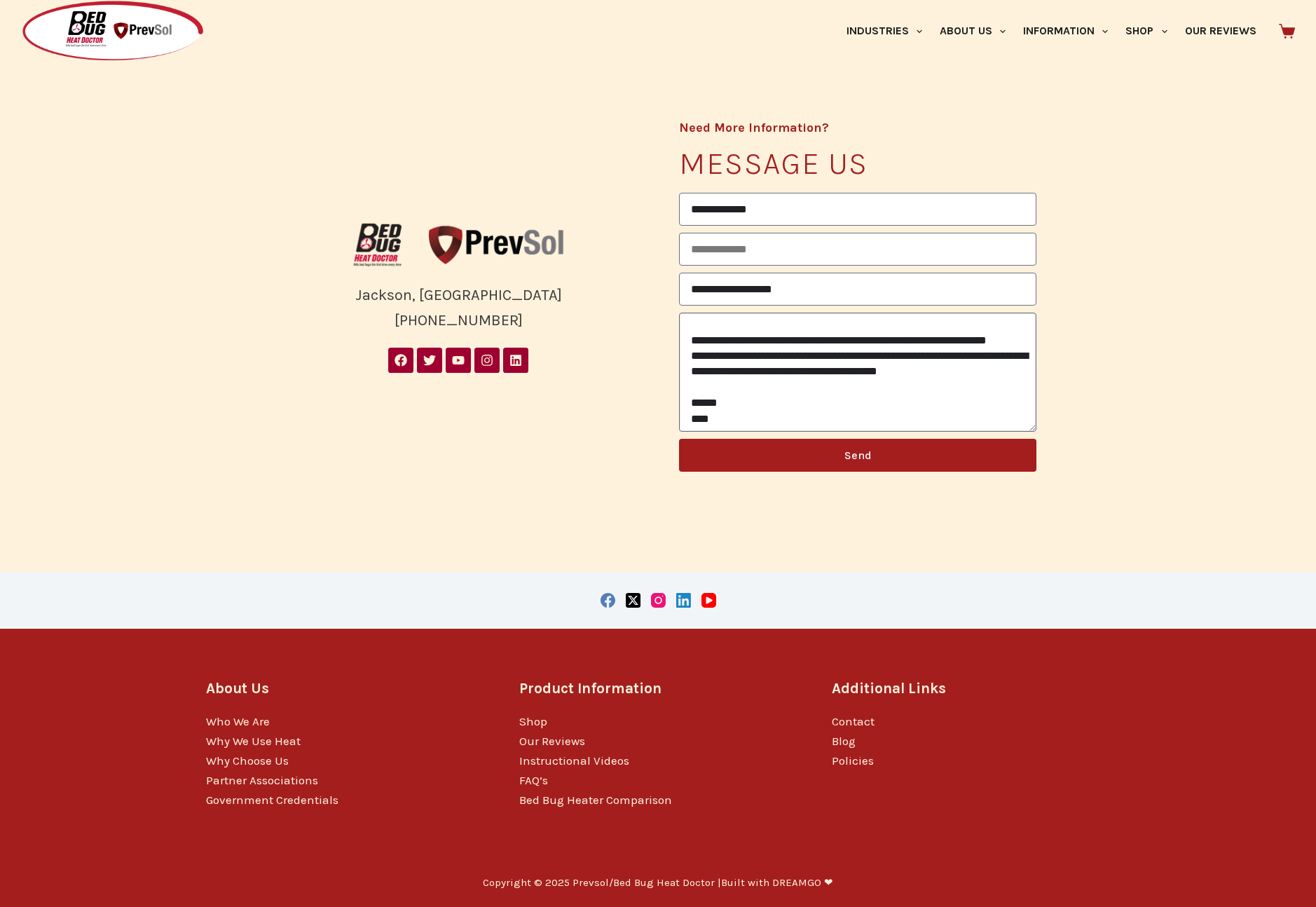
type textarea "**********"
click at [852, 458] on span "Send" at bounding box center [858, 455] width 27 height 11
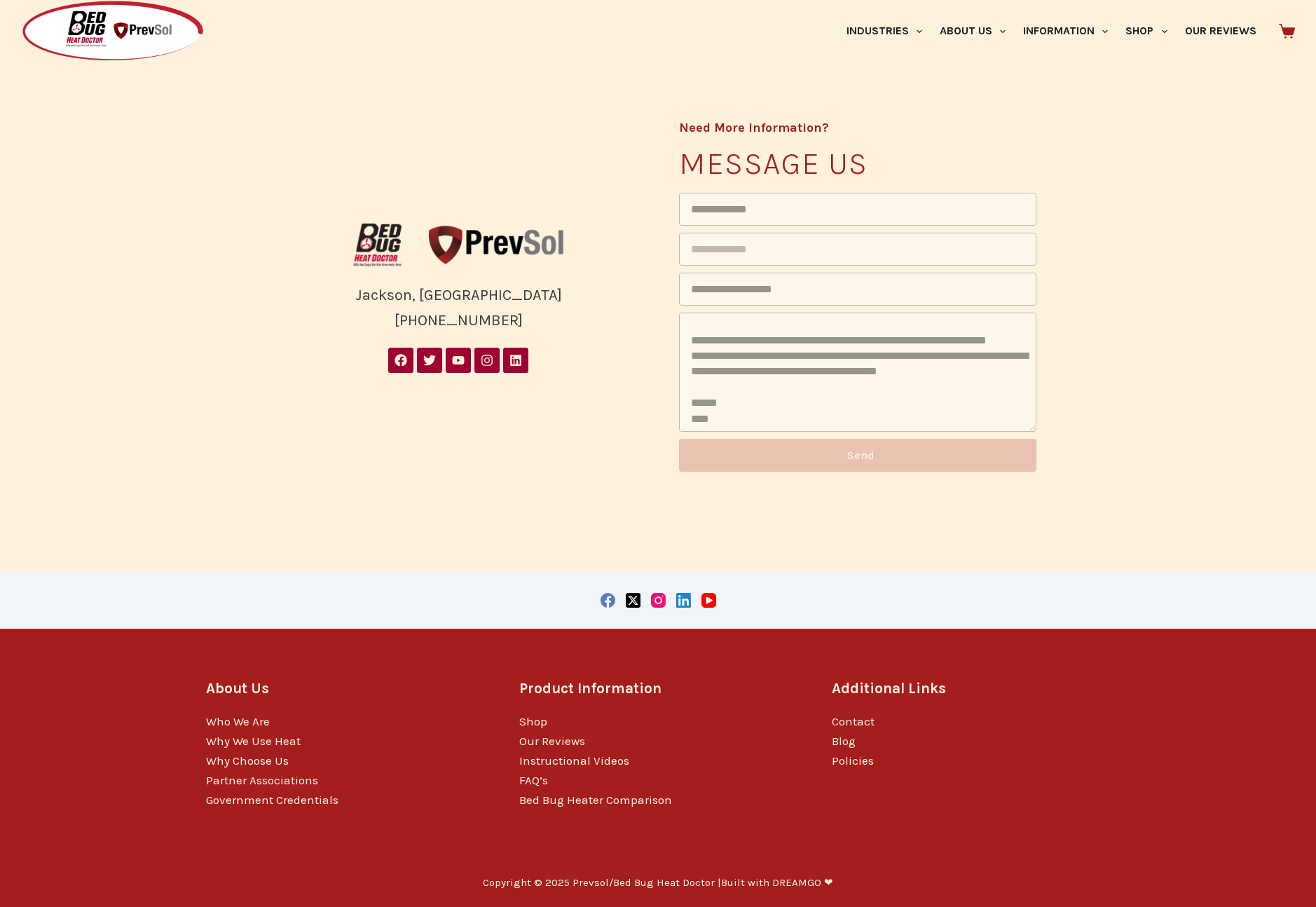
scroll to position [0, 0]
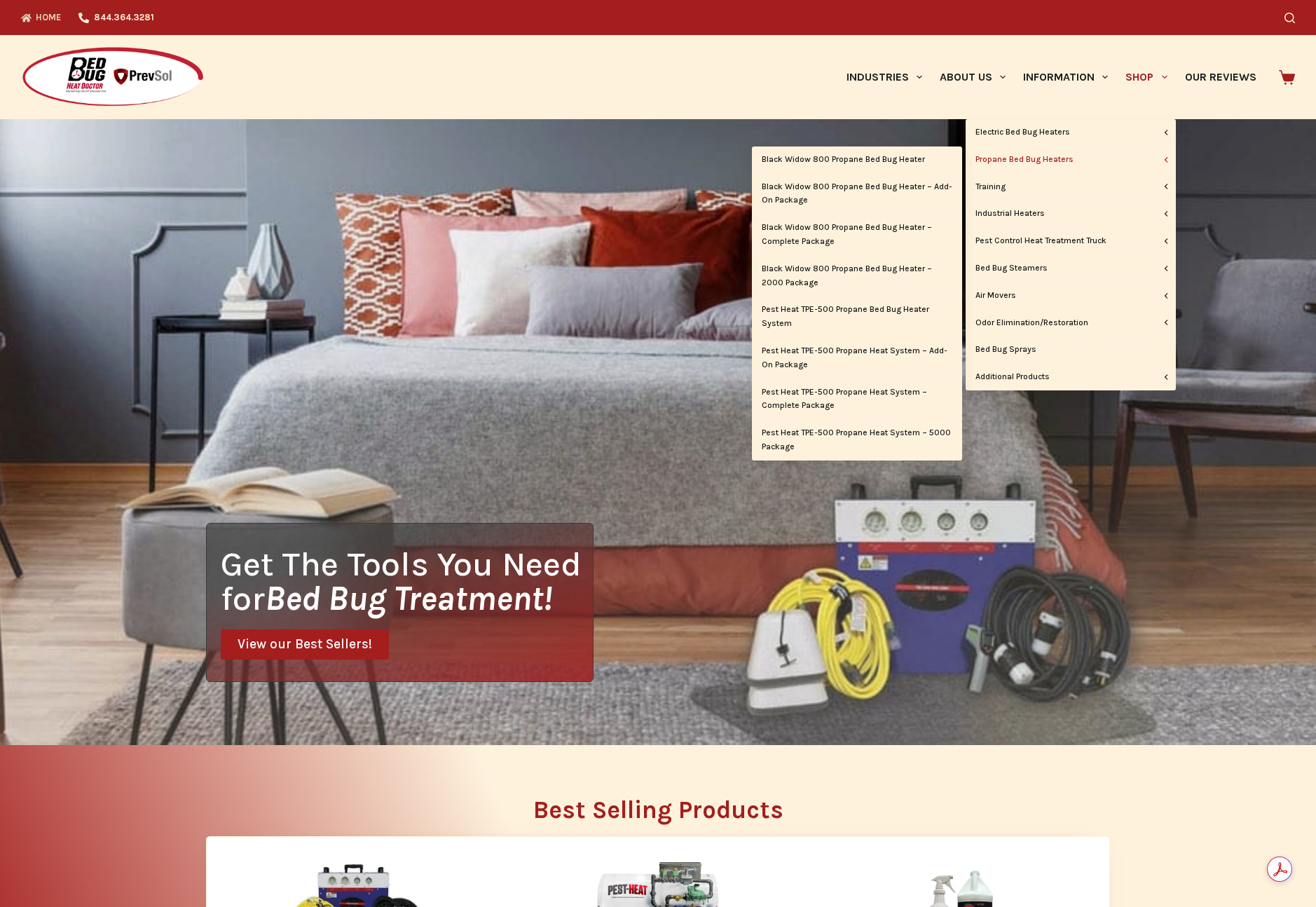
click at [997, 155] on link "Propane Bed Bug Heaters" at bounding box center [1071, 160] width 210 height 26
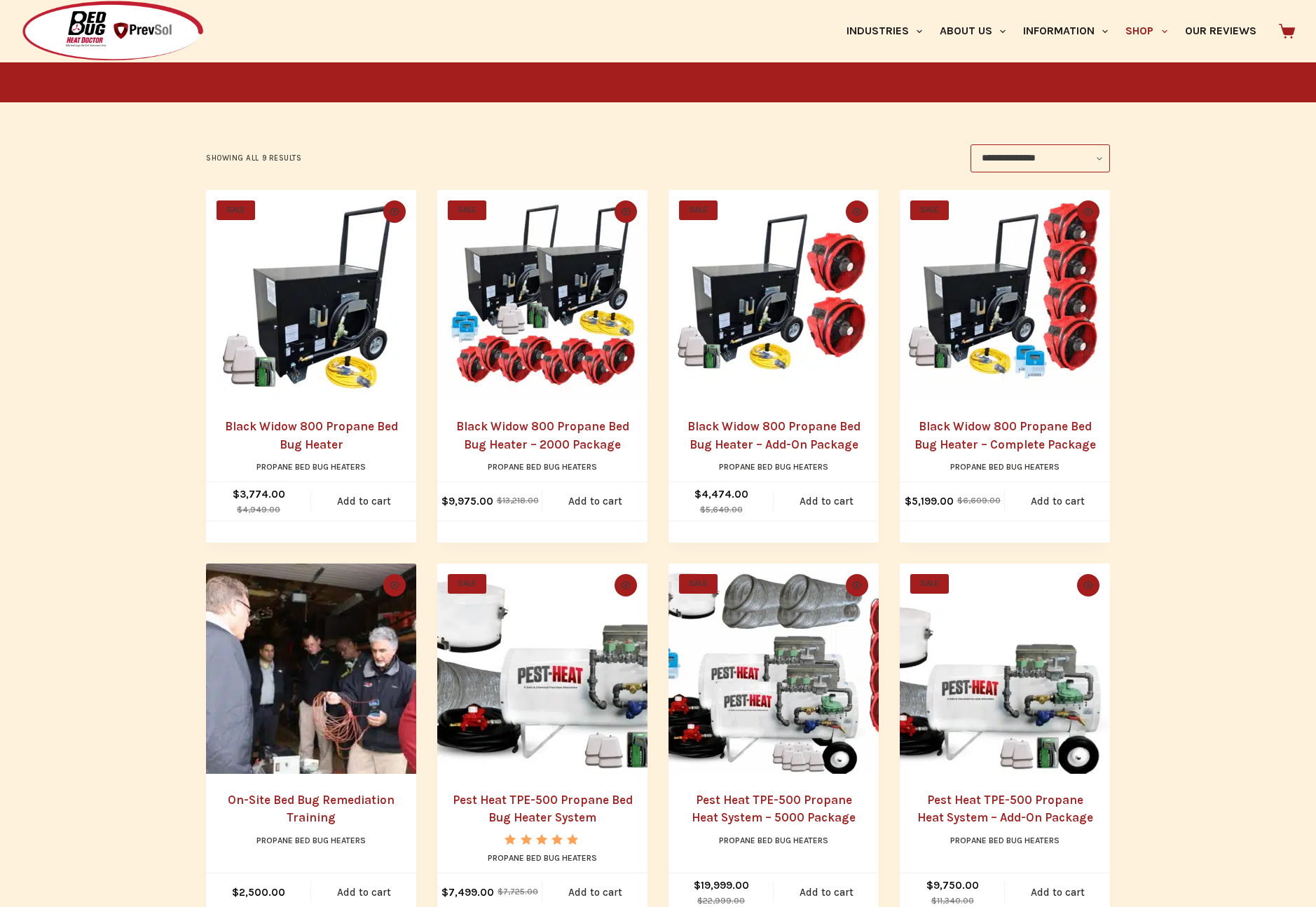
scroll to position [337, 0]
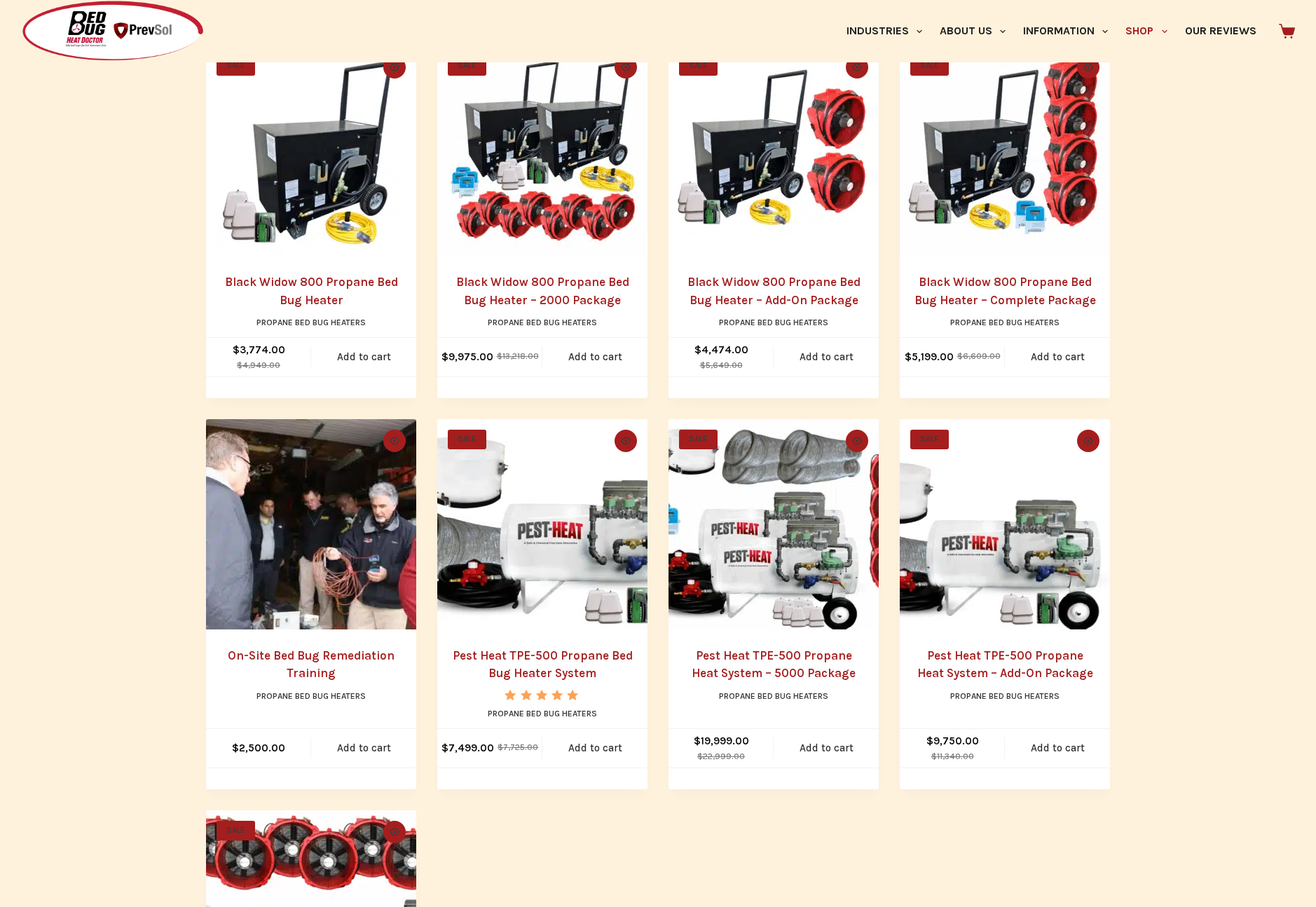
click at [315, 196] on img "Black Widow 800 Propane Bed Bug Heater" at bounding box center [311, 150] width 210 height 210
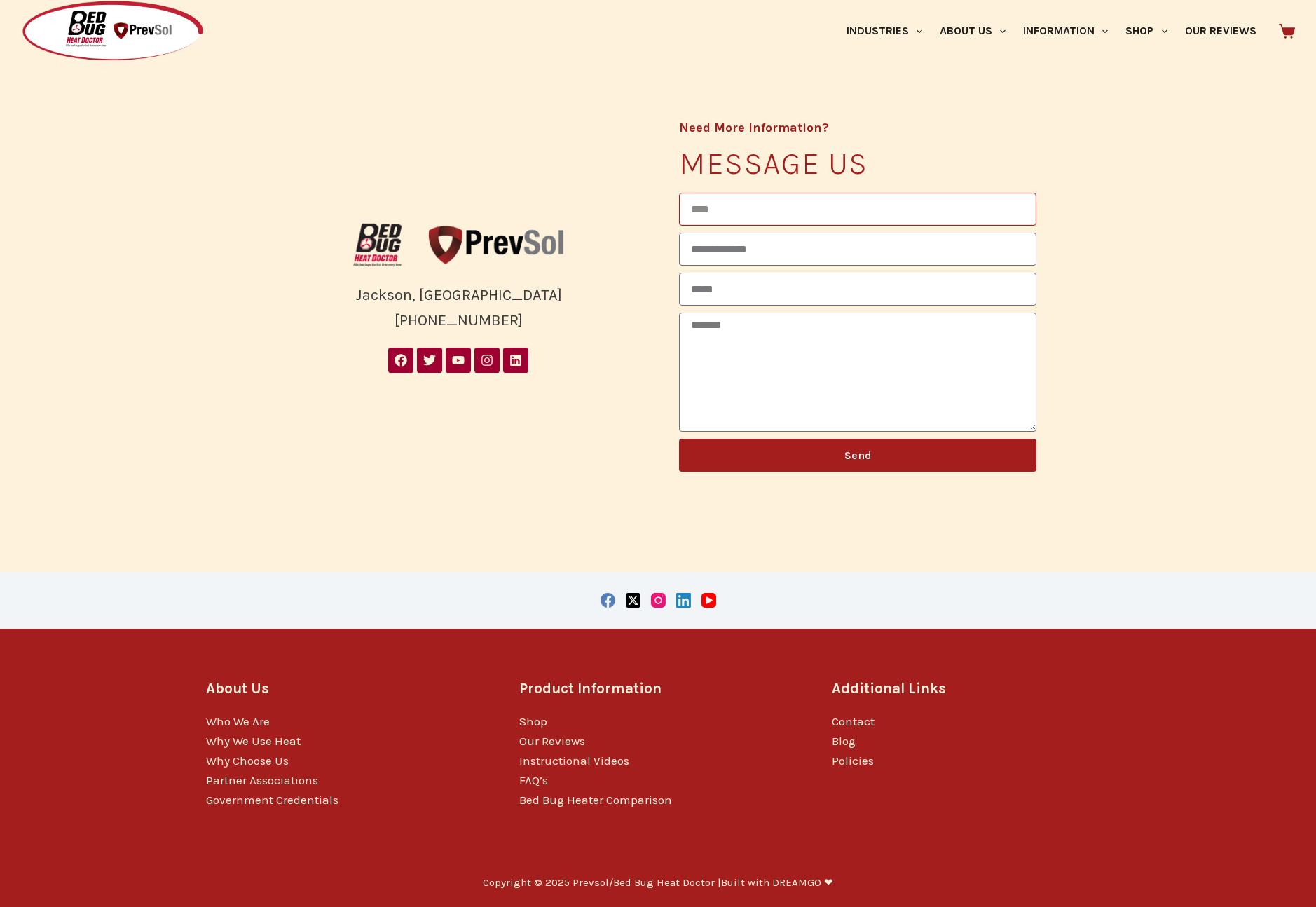
click at [712, 219] on input "Name" at bounding box center [858, 209] width 358 height 33
type input "**********"
click at [725, 323] on textarea "Message" at bounding box center [858, 372] width 358 height 119
click at [720, 324] on textarea "**********" at bounding box center [858, 372] width 358 height 119
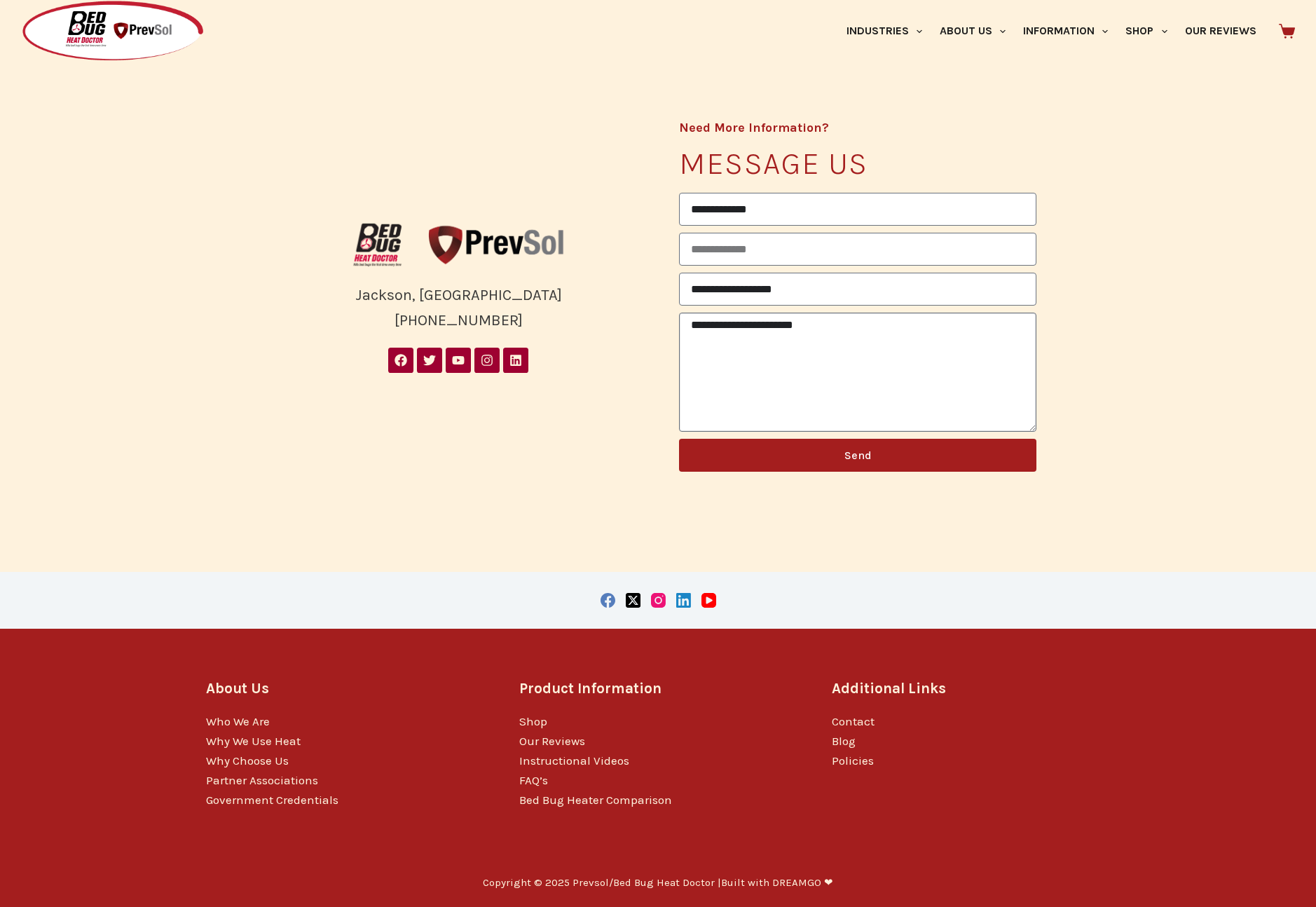
click at [848, 330] on textarea "**********" at bounding box center [858, 372] width 358 height 119
paste textarea "**********"
type textarea "**********"
click at [843, 456] on span "Send" at bounding box center [858, 455] width 315 height 11
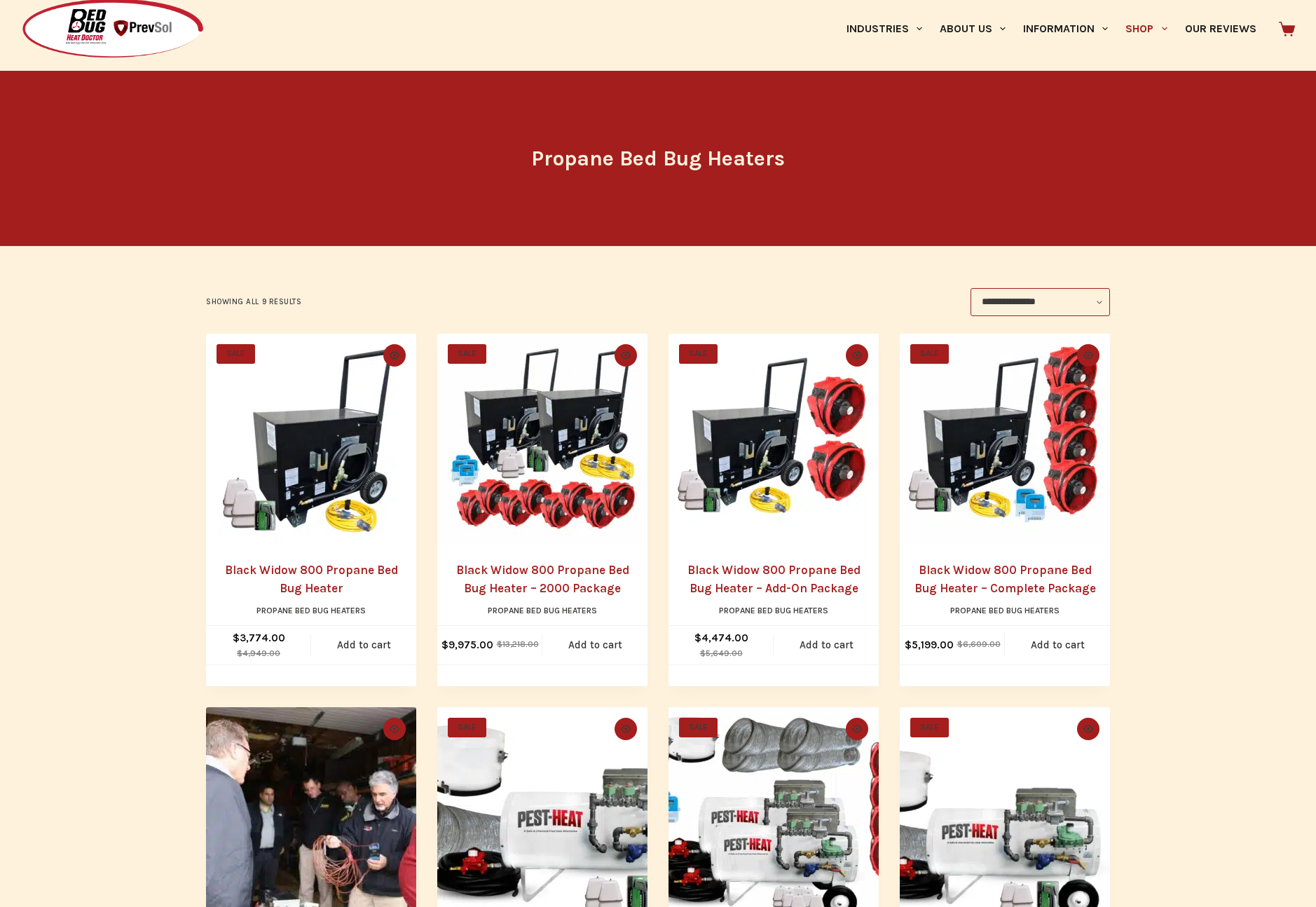
scroll to position [213, 0]
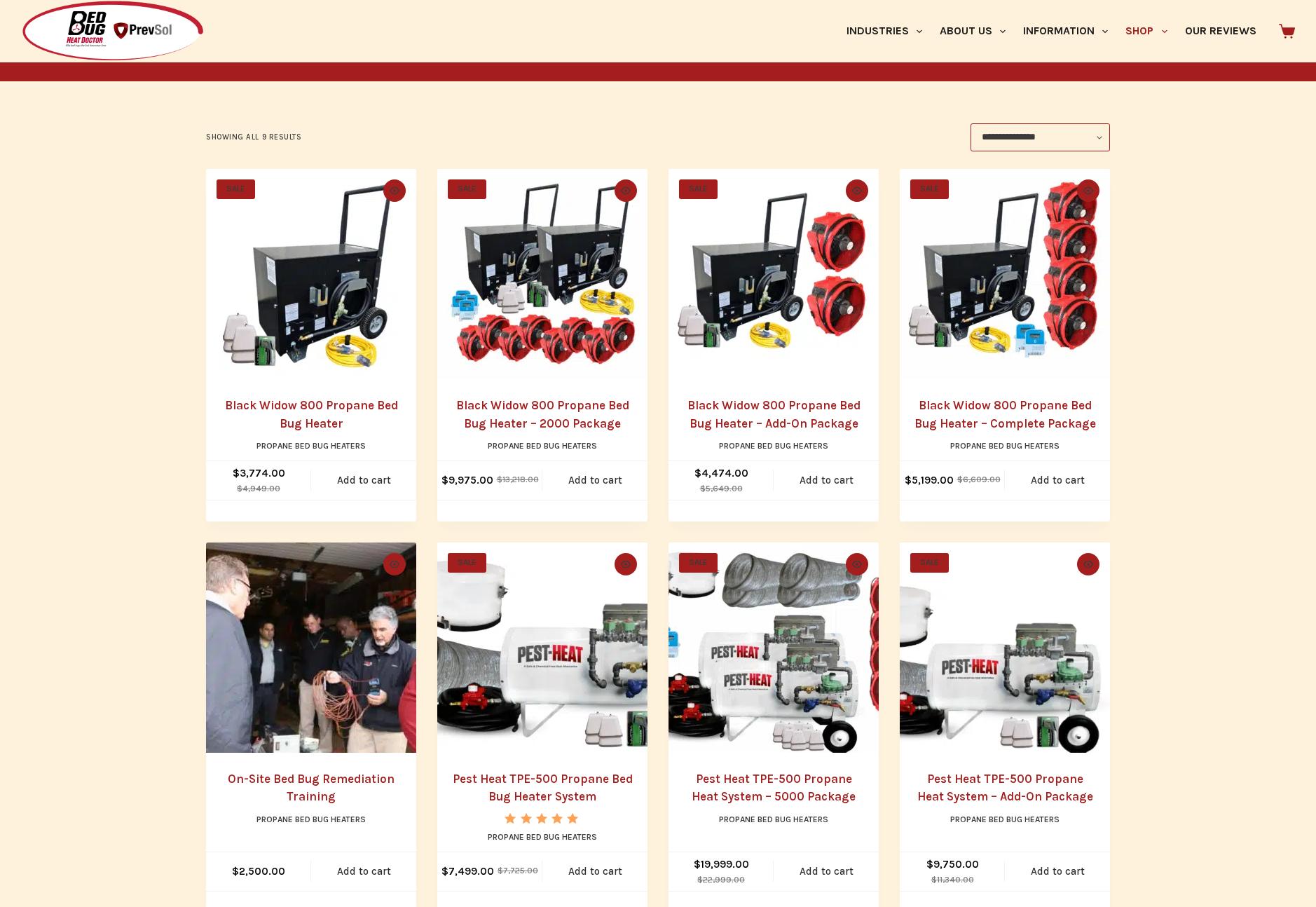
click at [1000, 411] on link "Black Widow 800 Propane Bed Bug Heater – Complete Package" at bounding box center [1005, 414] width 182 height 32
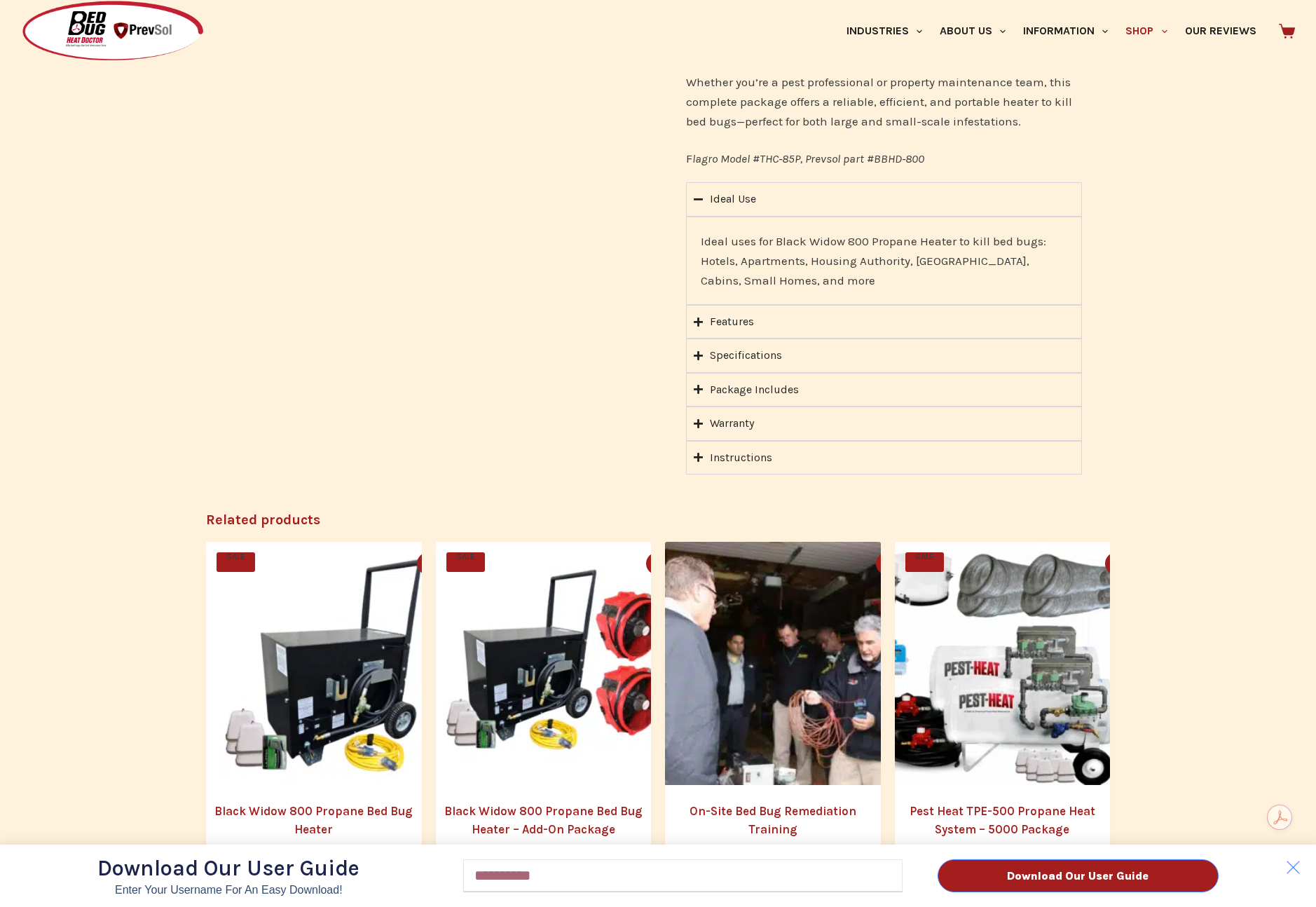
scroll to position [1178, 0]
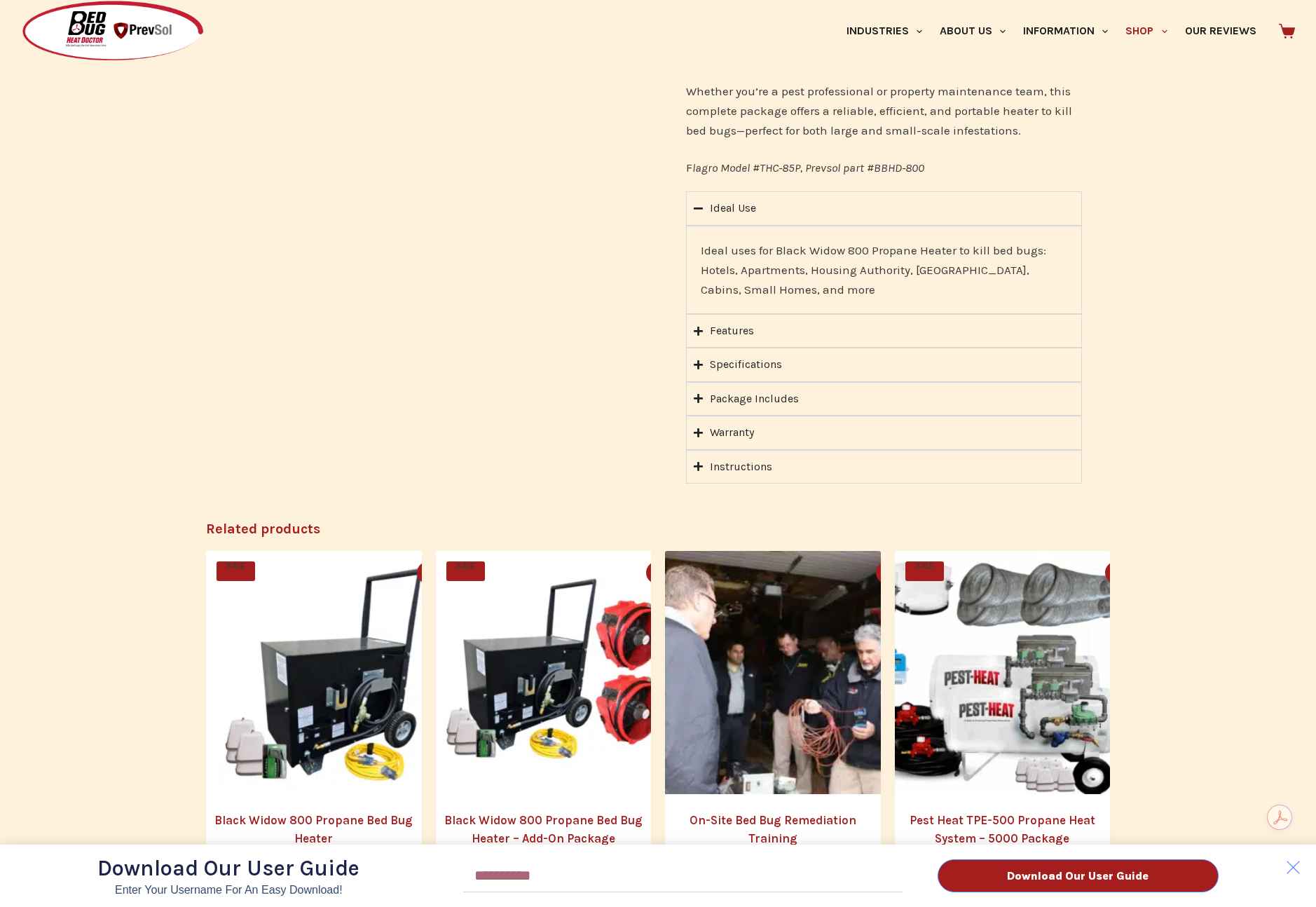
click at [743, 380] on div "Download Our User Guide Enter Your Username for an Easy Download! Email Downloa…" at bounding box center [658, 454] width 1316 height 907
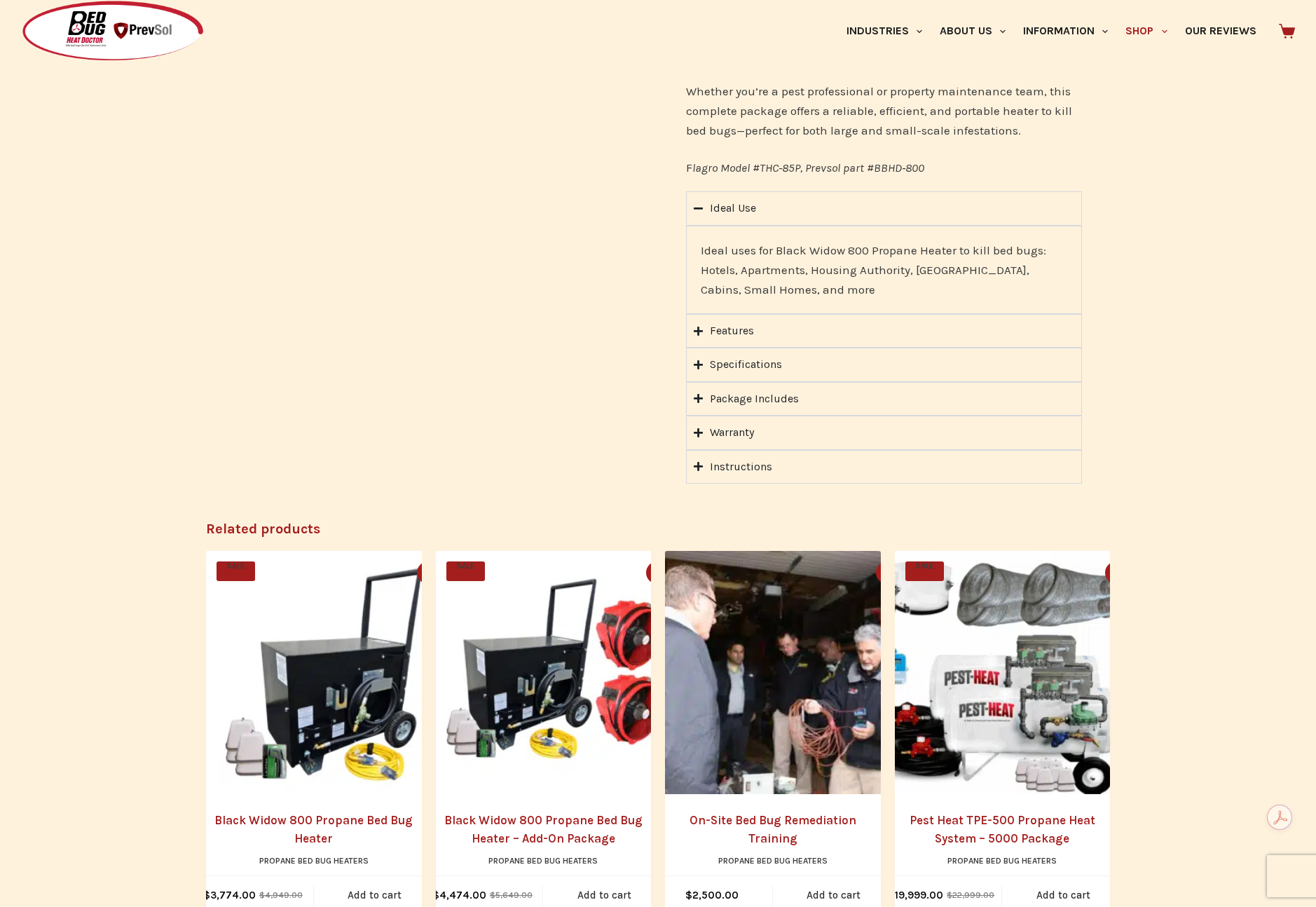
click at [717, 378] on div "Download Our User Guide Enter Your Username for an Easy Download! Email Downloa…" at bounding box center [658, 454] width 1316 height 907
click at [699, 380] on div "Download Our User Guide Enter Your Username for an Easy Download! Email Downloa…" at bounding box center [658, 454] width 1316 height 907
click at [693, 394] on icon "Accordion. Open links with Enter or Space, close with Escape, and navigate with…" at bounding box center [698, 398] width 9 height 9
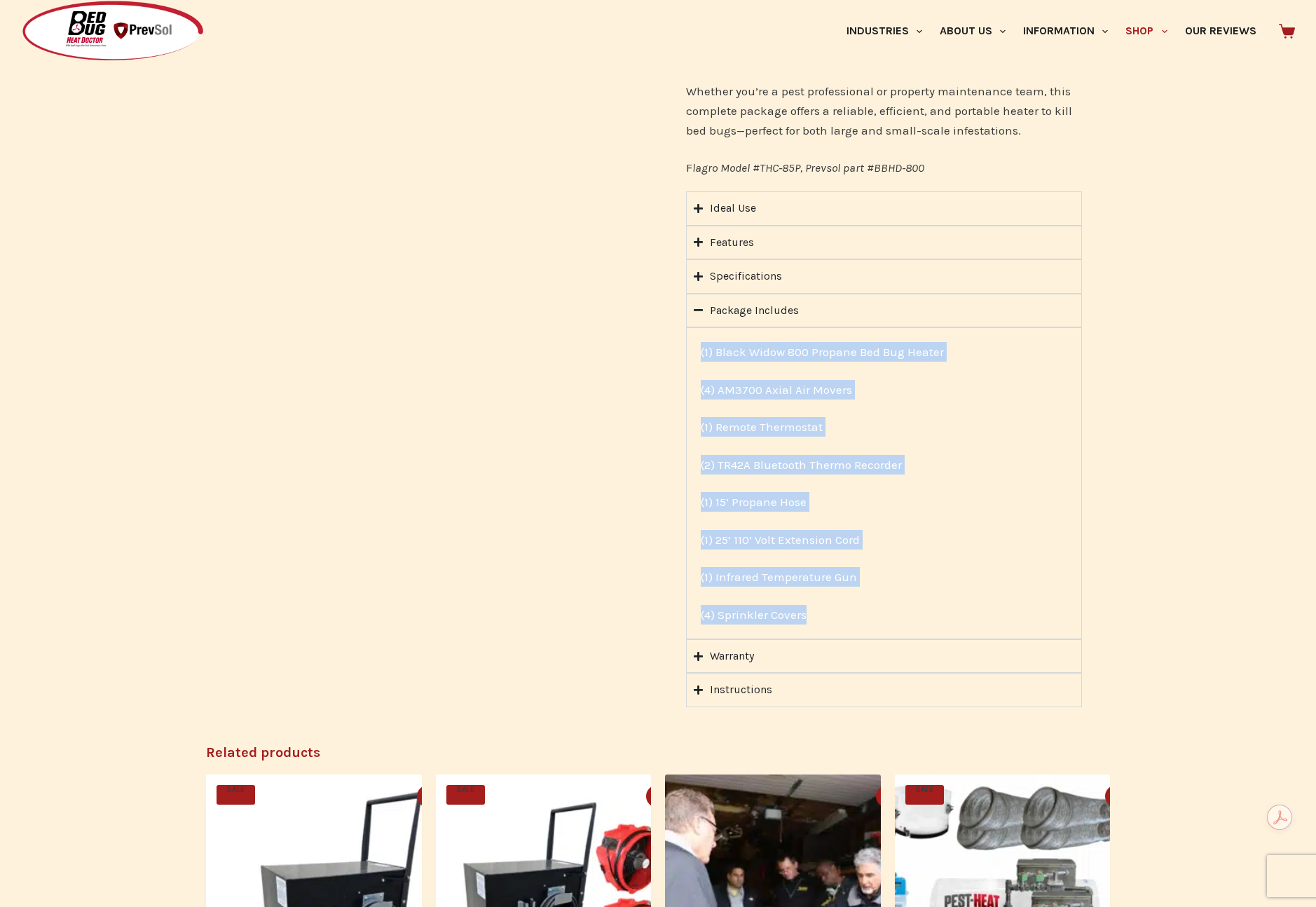
drag, startPoint x: 819, startPoint y: 599, endPoint x: 695, endPoint y: 329, distance: 297.1
click at [695, 335] on div "(1) Black Widow 800 Propane Bed Bug Heater (4) AM3700 Axial Air Movers (1) Remo…" at bounding box center [883, 483] width 380 height 296
copy div "(1) Black Widow 800 Propane Bed Bug Heater (4) AM3700 Axial Air Movers (1) Remo…"
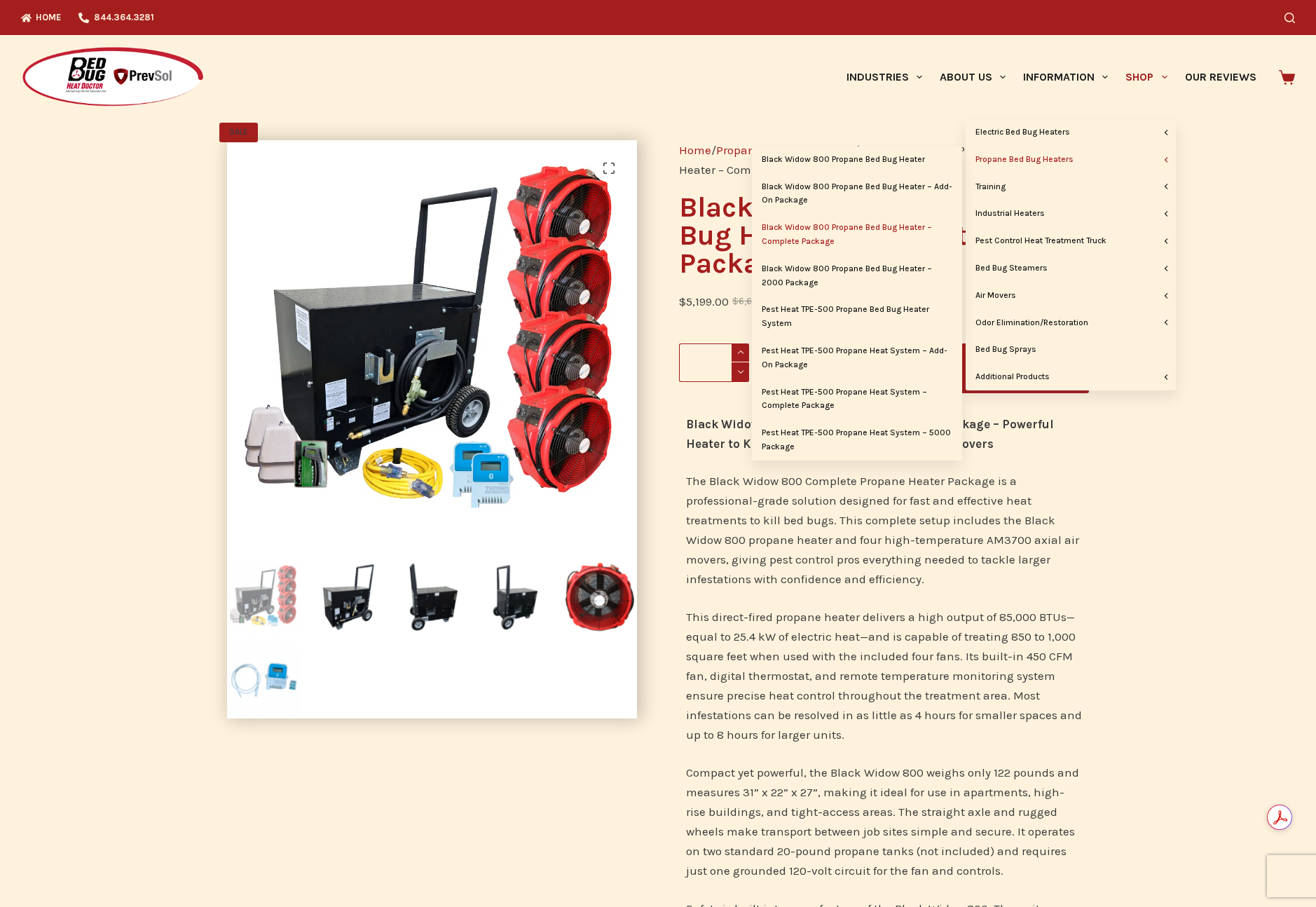
click at [1032, 163] on link "Propane Bed Bug Heaters" at bounding box center [1071, 160] width 210 height 26
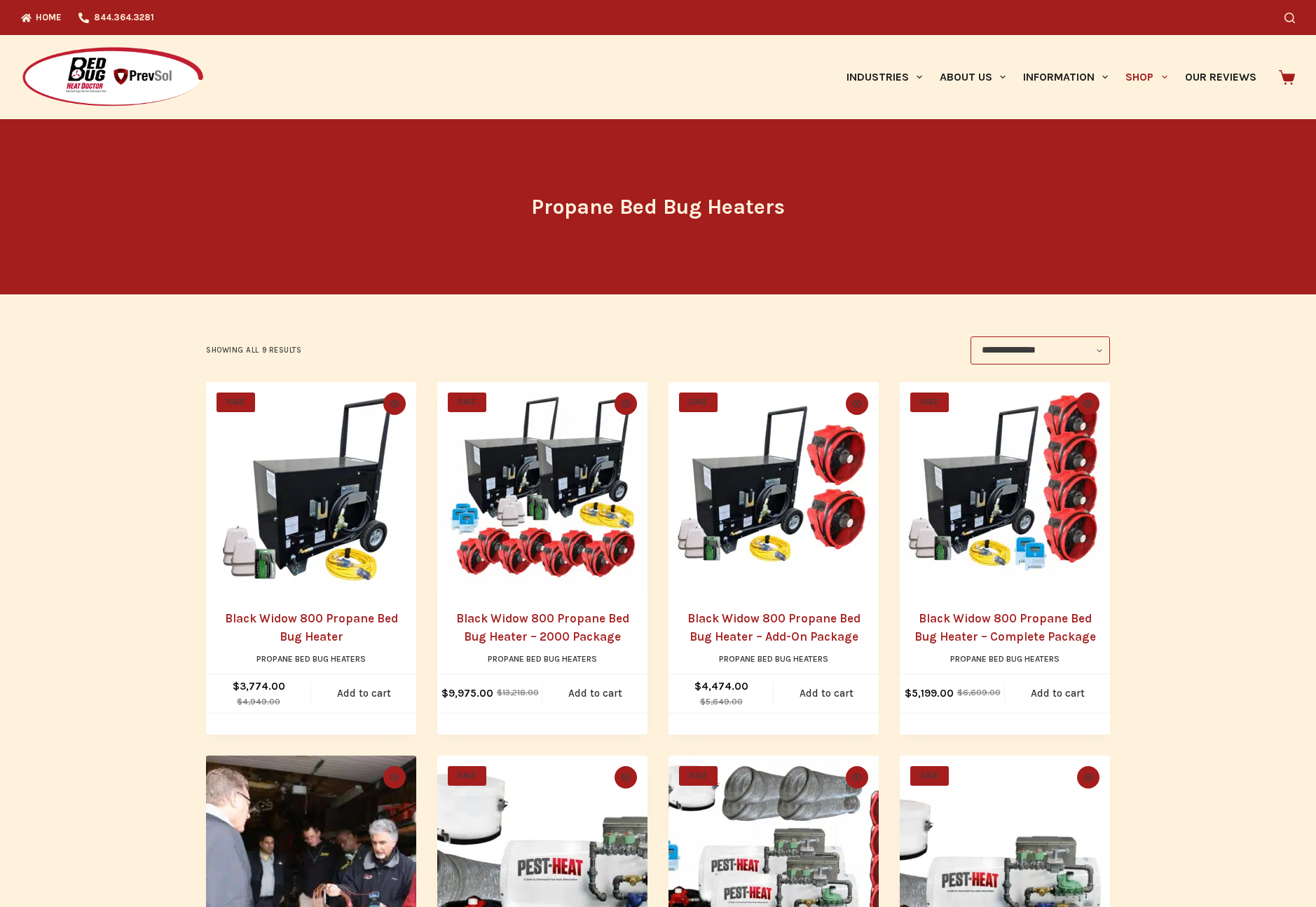
click at [1015, 450] on img "Black Widow 800 Propane Bed Bug Heater - Complete Package" at bounding box center [1004, 487] width 210 height 210
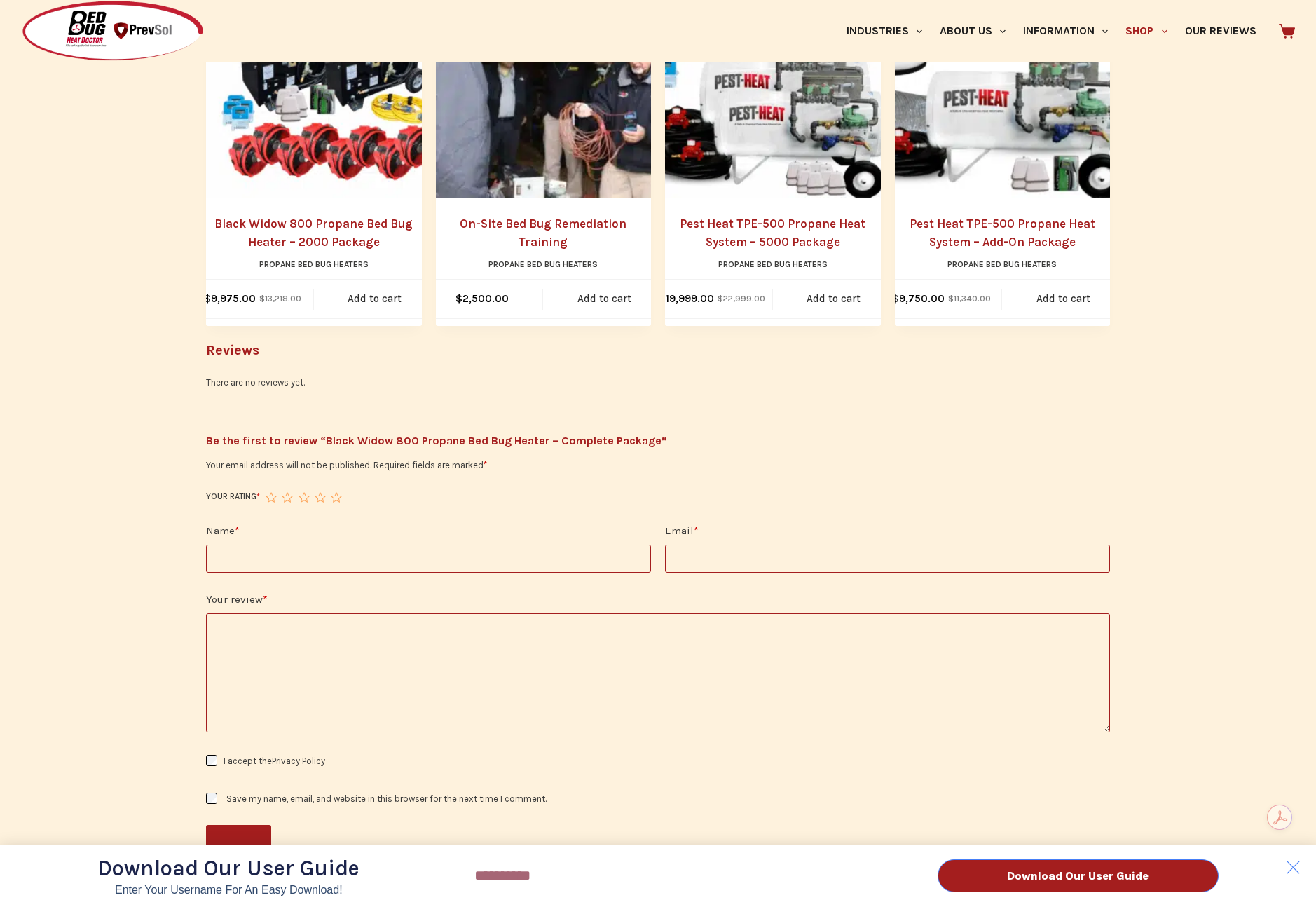
scroll to position [2064, 0]
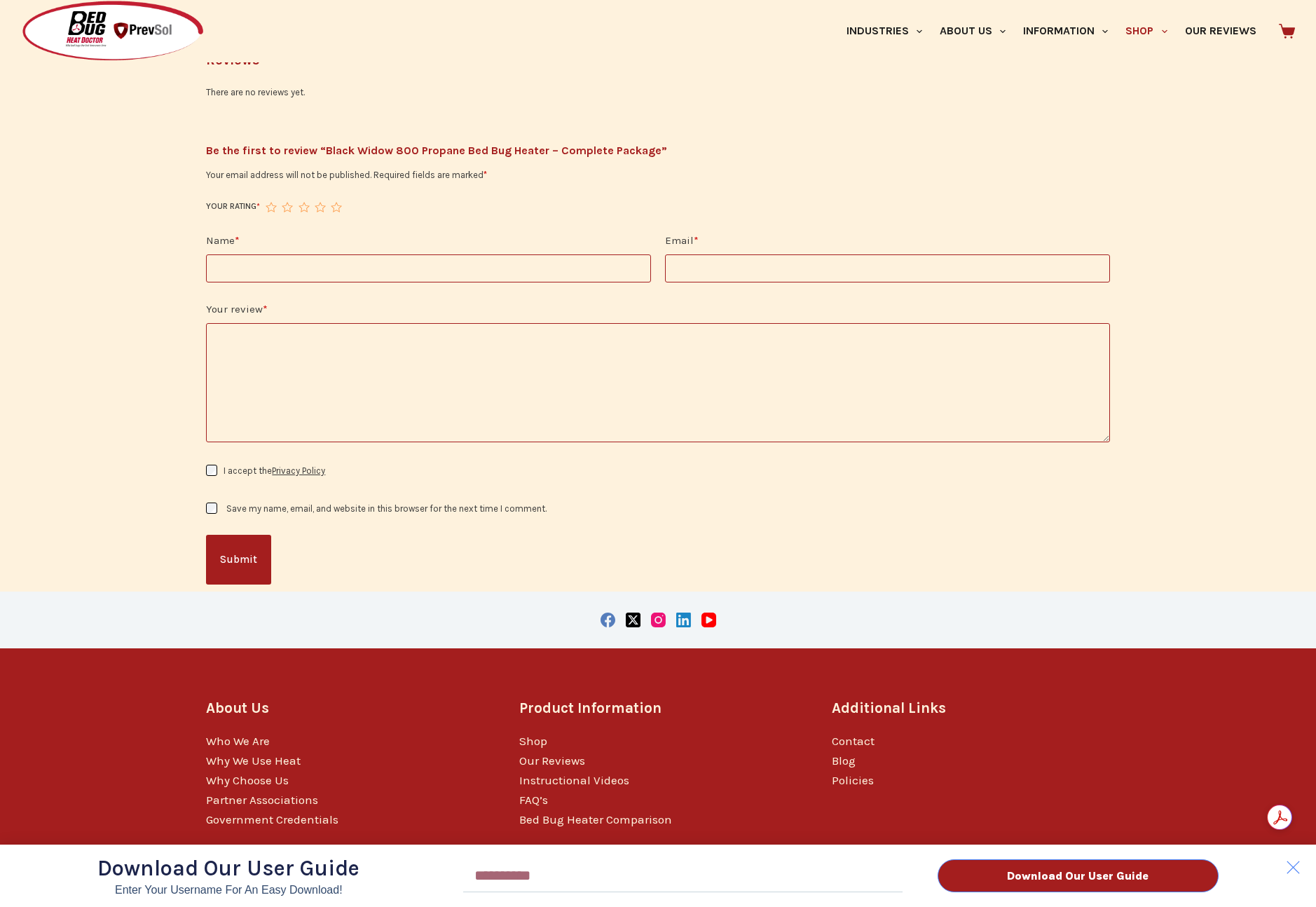
click at [844, 719] on div "Download Our User Guide Enter Your Username for an Easy Download! Email Downloa…" at bounding box center [658, 454] width 1316 height 907
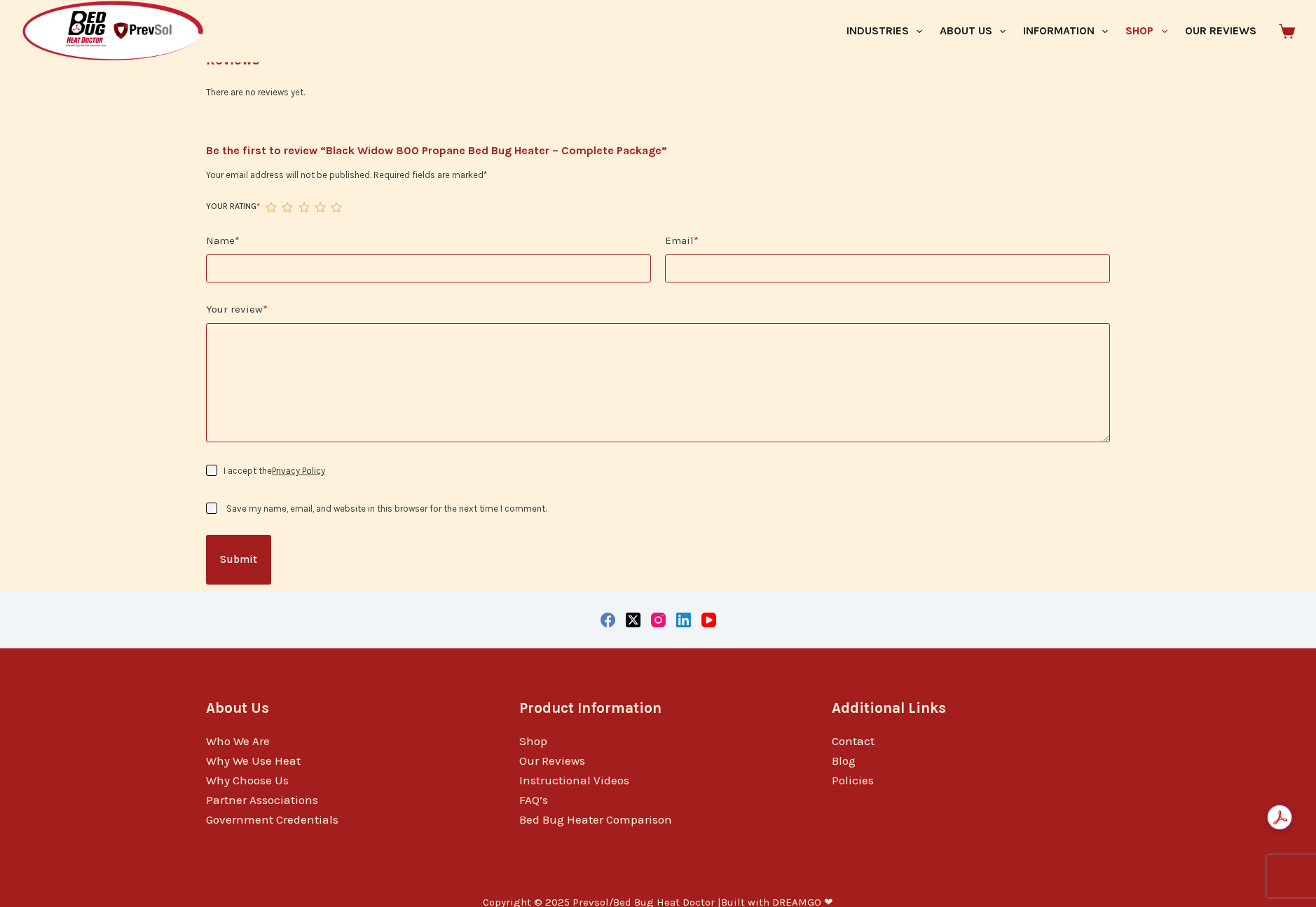
click at [838, 734] on link "Contact" at bounding box center [853, 740] width 43 height 14
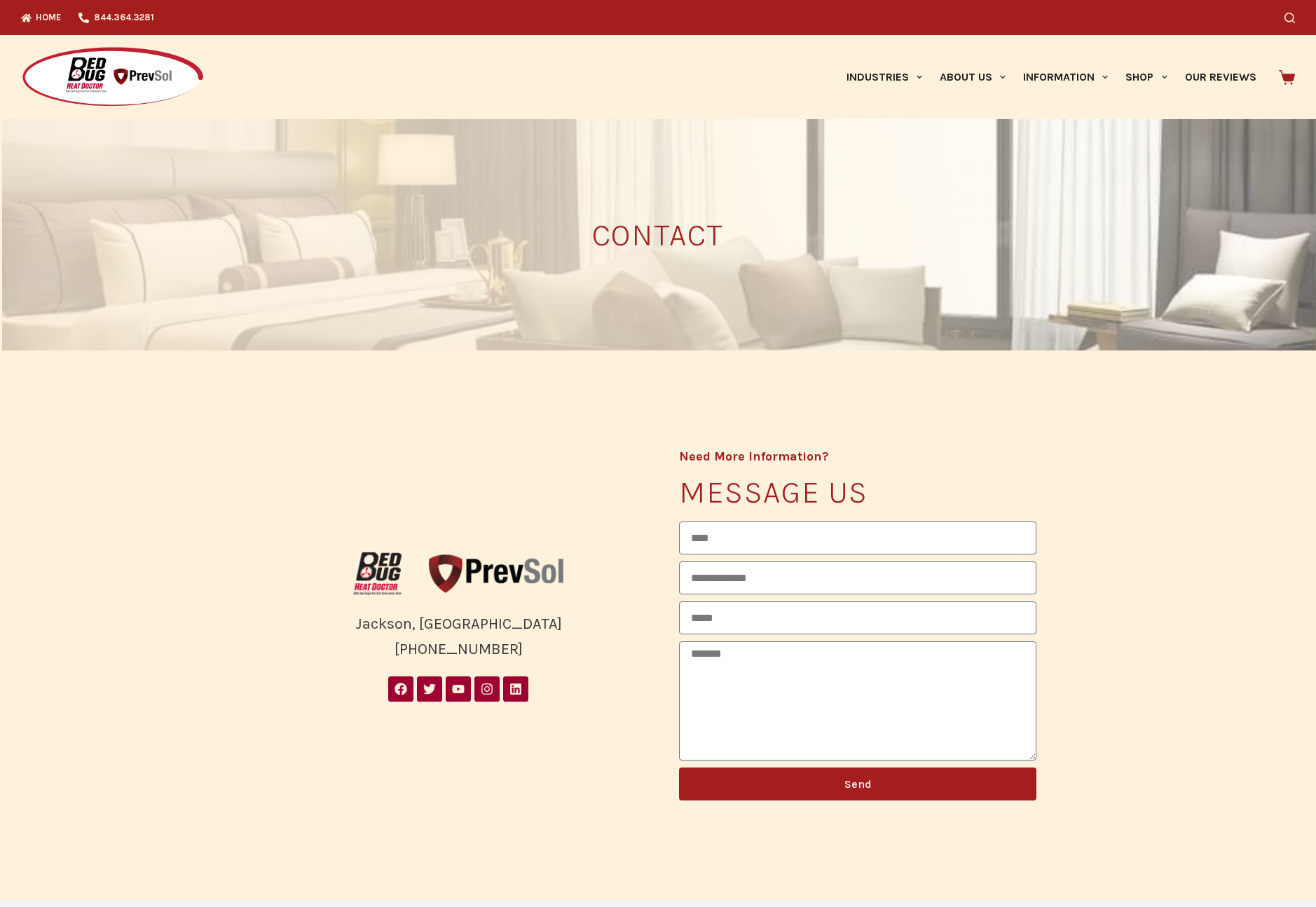
drag, startPoint x: 77, startPoint y: 72, endPoint x: 198, endPoint y: 13, distance: 134.6
